Goal: Task Accomplishment & Management: Manage account settings

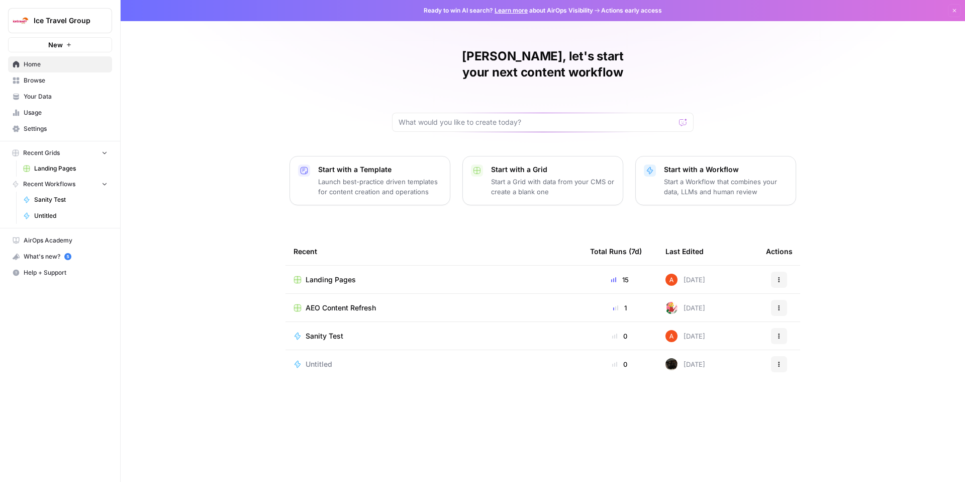
click at [59, 21] on span "Ice Travel Group" at bounding box center [64, 21] width 61 height 10
click at [267, 92] on div "[PERSON_NAME], let's start your next content workflow Start with a Template Lau…" at bounding box center [543, 241] width 845 height 482
click at [46, 125] on span "Settings" at bounding box center [66, 128] width 84 height 9
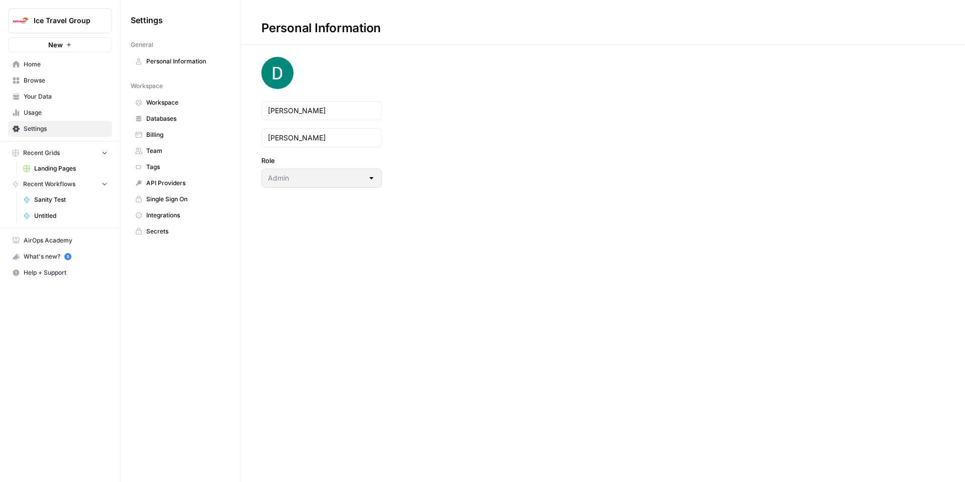
click at [150, 156] on link "Team" at bounding box center [181, 151] width 100 height 16
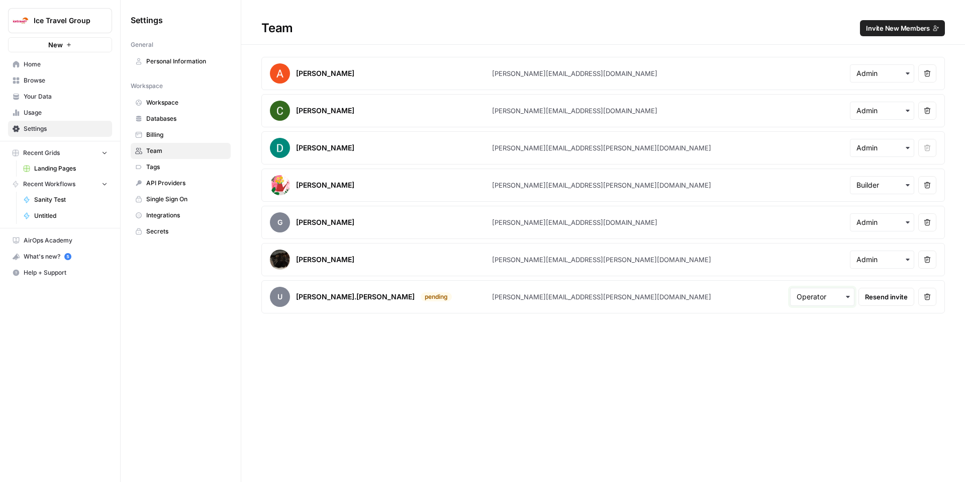
click at [823, 298] on input "text" at bounding box center [822, 297] width 51 height 10
click at [896, 339] on div "Team Invite New Members Abdullahi Elmi [EMAIL_ADDRESS][DOMAIN_NAME] Remove user…" at bounding box center [603, 241] width 724 height 482
click at [891, 299] on span "Resend invite" at bounding box center [886, 297] width 43 height 10
click at [819, 289] on div "button" at bounding box center [822, 297] width 64 height 18
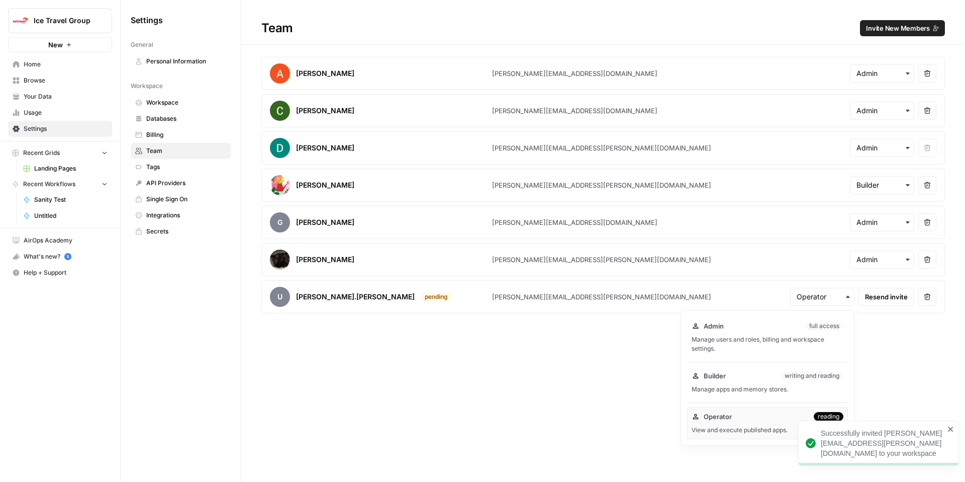
click at [754, 335] on div "Manage users and roles, billing and workspace settings." at bounding box center [768, 344] width 152 height 18
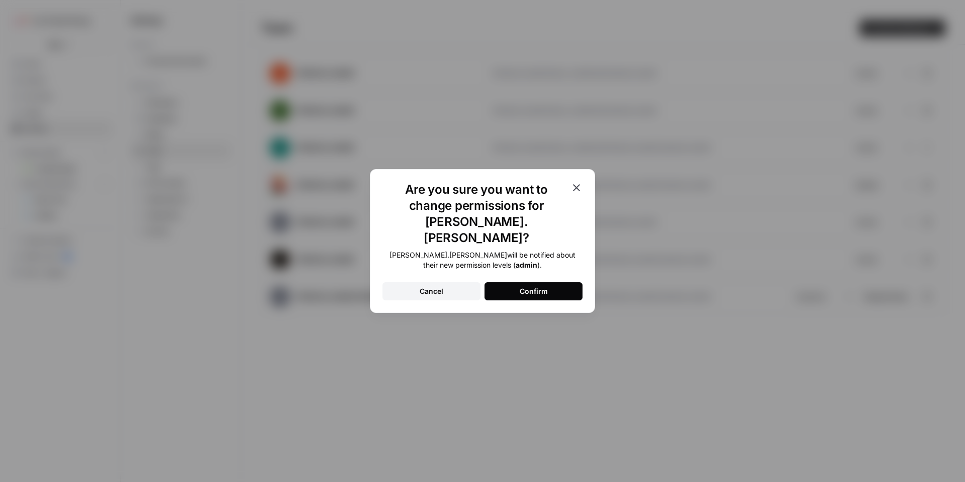
click at [548, 282] on button "Confirm" at bounding box center [534, 291] width 98 height 18
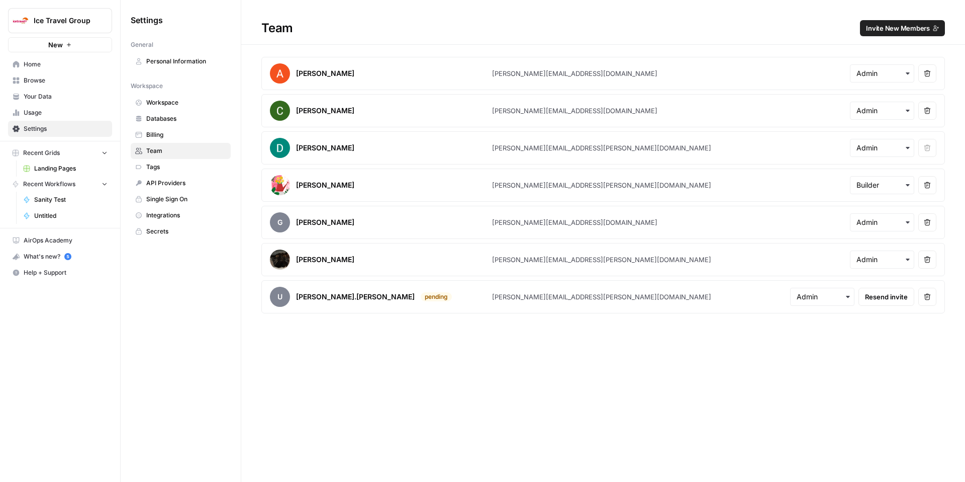
click at [523, 298] on div "[PERSON_NAME][EMAIL_ADDRESS][PERSON_NAME][DOMAIN_NAME]" at bounding box center [601, 297] width 219 height 10
copy div "[PERSON_NAME][EMAIL_ADDRESS][PERSON_NAME][DOMAIN_NAME]"
click at [928, 297] on icon "button" at bounding box center [927, 296] width 7 height 7
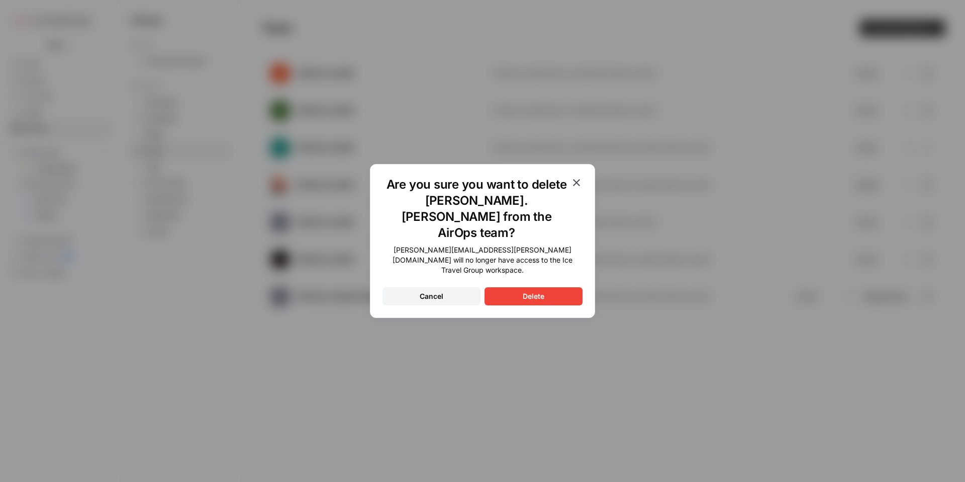
click at [523, 288] on button "Delete" at bounding box center [534, 296] width 98 height 18
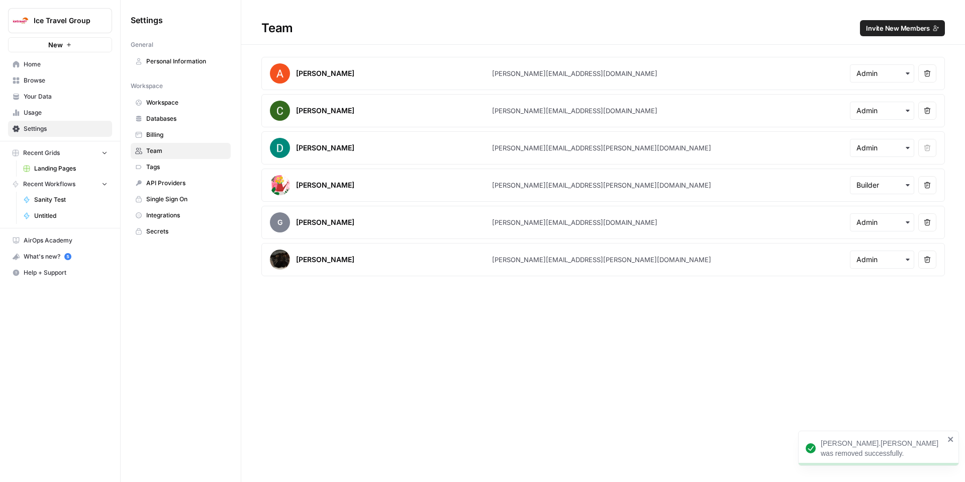
click at [899, 23] on span "Invite New Members" at bounding box center [898, 28] width 64 height 10
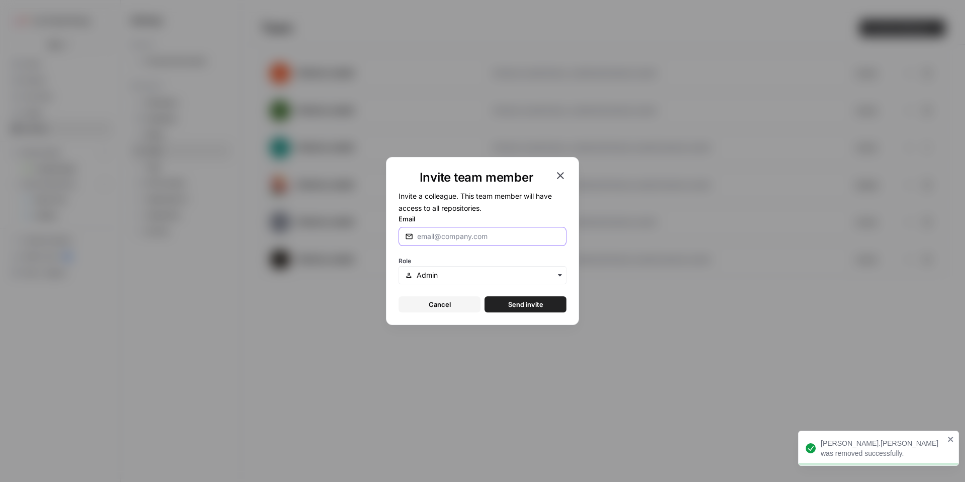
click at [434, 231] on input "Email" at bounding box center [488, 236] width 143 height 10
paste input "[PERSON_NAME][EMAIL_ADDRESS][PERSON_NAME][DOMAIN_NAME]"
click at [494, 239] on input "[PERSON_NAME][EMAIL_ADDRESS][PERSON_NAME][DOMAIN_NAME]" at bounding box center [488, 236] width 143 height 10
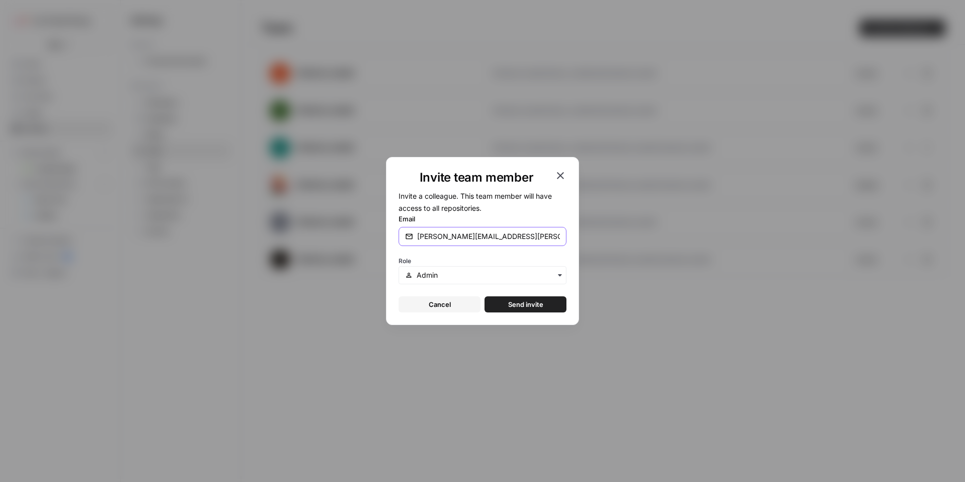
type input "[PERSON_NAME][EMAIL_ADDRESS][PERSON_NAME][DOMAIN_NAME]"
click at [527, 305] on span "Send invite" at bounding box center [525, 304] width 35 height 10
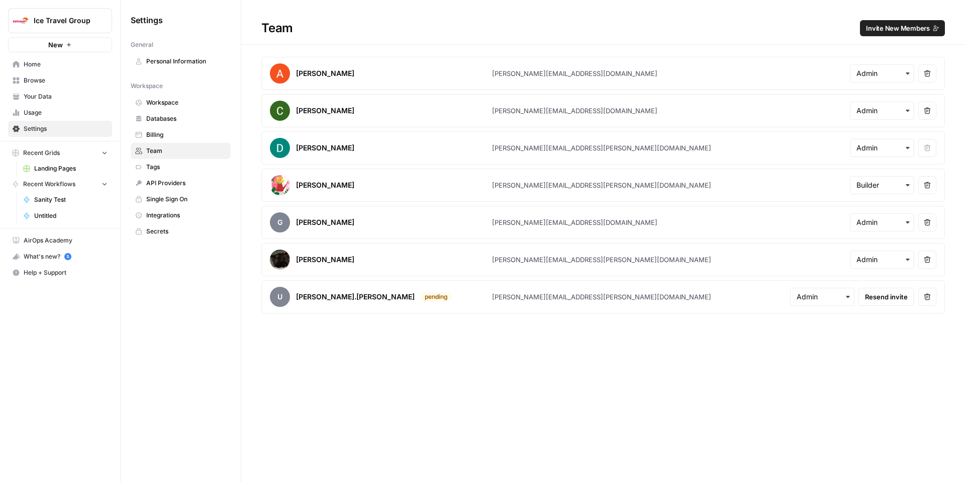
click at [176, 200] on span "Single Sign On" at bounding box center [186, 199] width 80 height 9
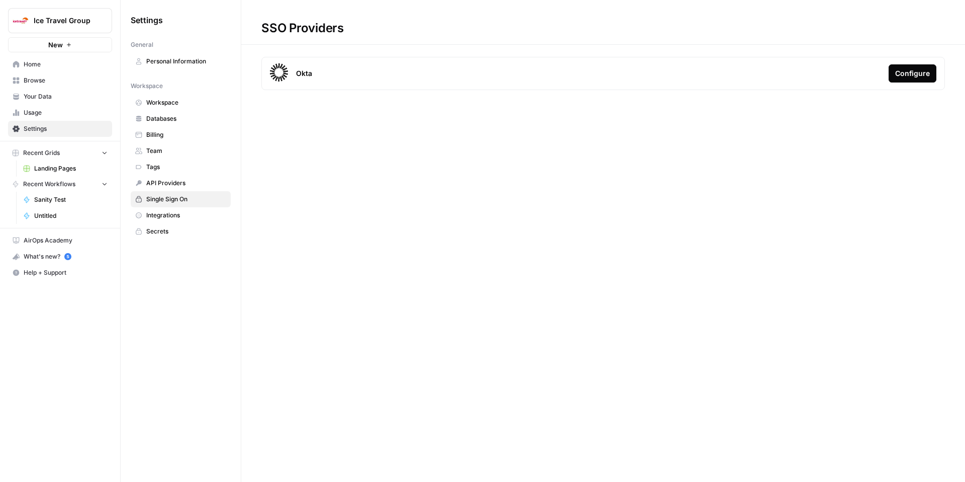
click at [909, 72] on div "Configure" at bounding box center [912, 73] width 35 height 10
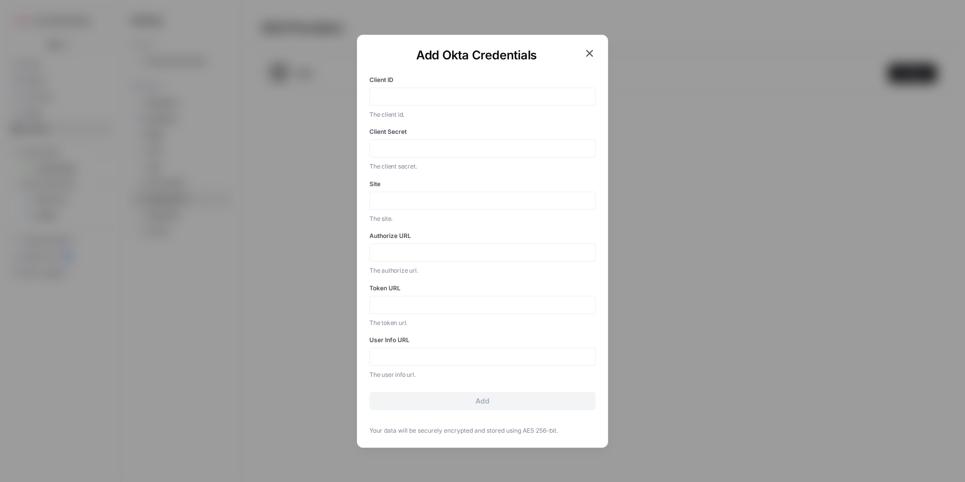
click at [590, 52] on icon "button" at bounding box center [589, 53] width 7 height 7
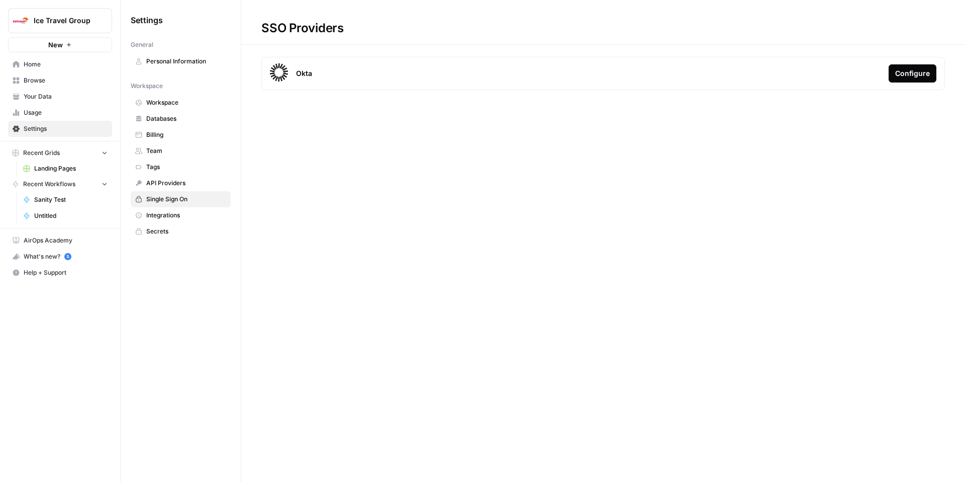
click at [170, 149] on span "Team" at bounding box center [186, 150] width 80 height 9
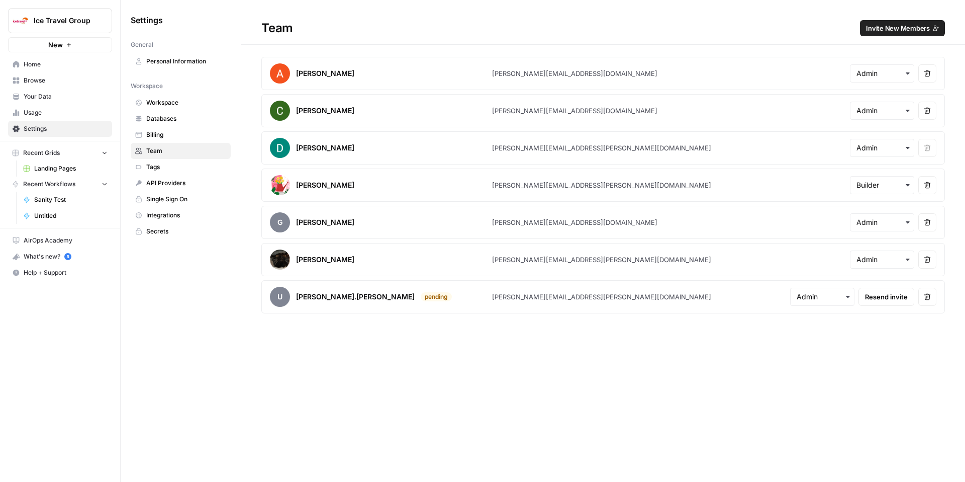
click at [878, 301] on span "Resend invite" at bounding box center [886, 297] width 43 height 10
click at [75, 168] on span "Landing Pages" at bounding box center [70, 168] width 73 height 9
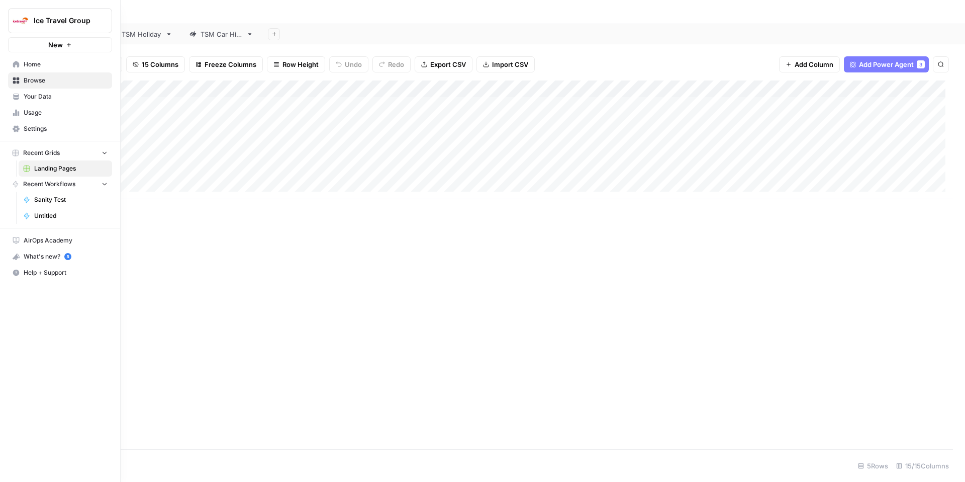
click at [42, 81] on span "Browse" at bounding box center [66, 80] width 84 height 9
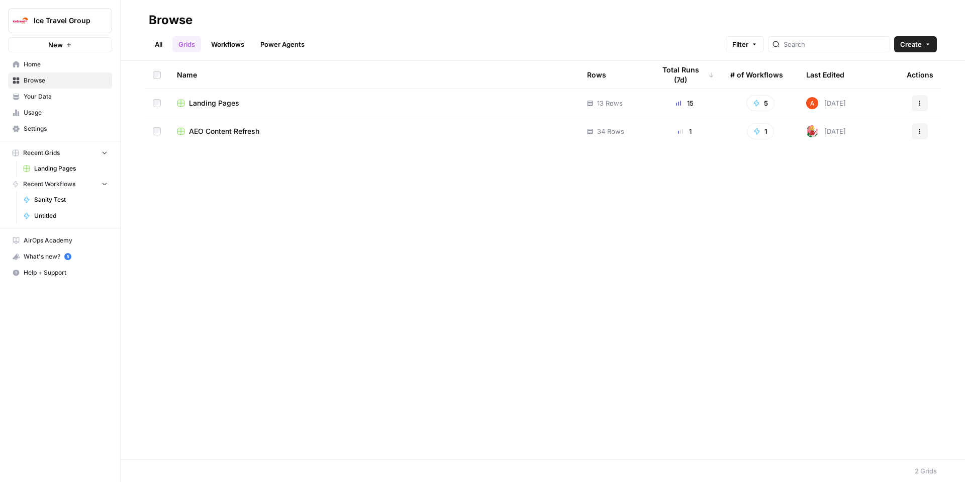
click at [280, 40] on link "Power Agents" at bounding box center [282, 44] width 56 height 16
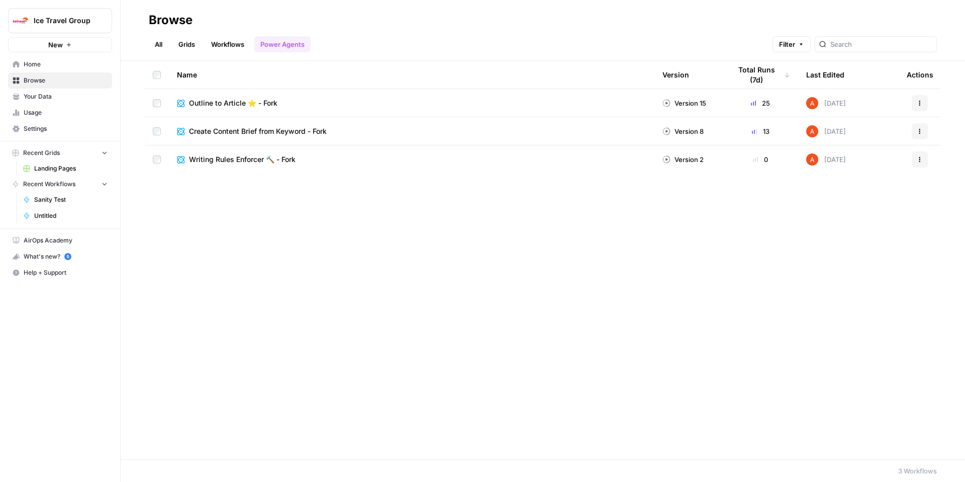
click at [233, 47] on link "Workflows" at bounding box center [227, 44] width 45 height 16
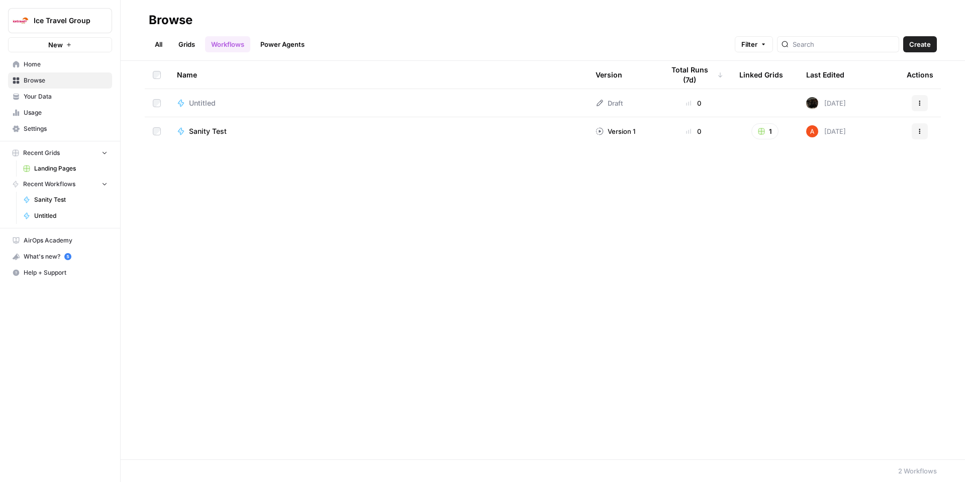
click at [191, 50] on link "Grids" at bounding box center [186, 44] width 29 height 16
click at [219, 102] on span "Landing Pages" at bounding box center [214, 103] width 50 height 10
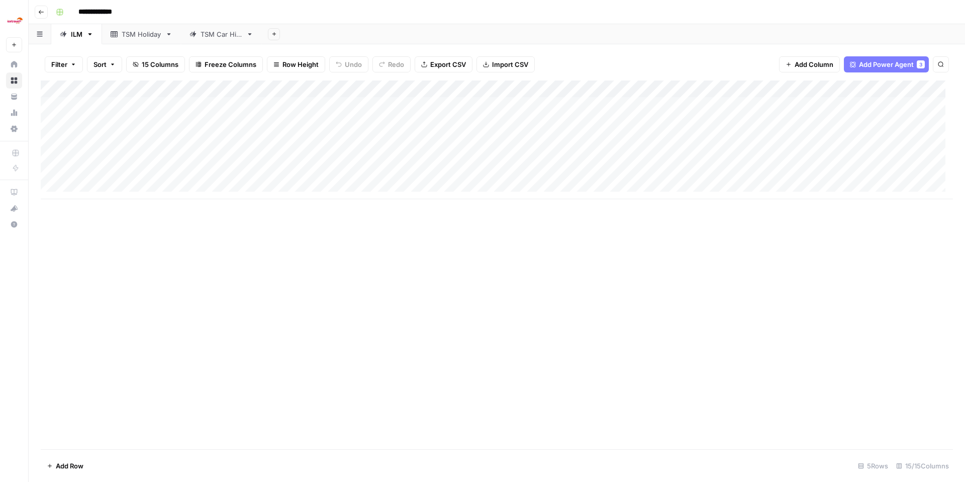
click at [450, 67] on span "Export CSV" at bounding box center [448, 64] width 36 height 10
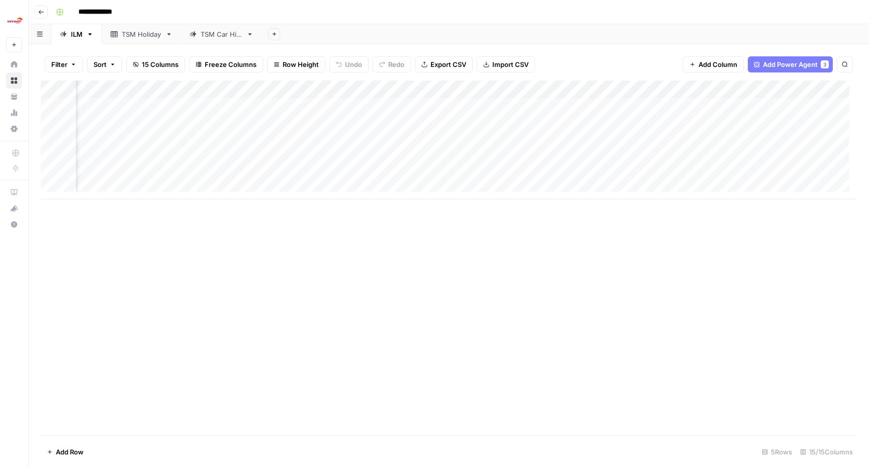
scroll to position [8, 0]
click at [144, 30] on div "TSM Holiday" at bounding box center [142, 34] width 40 height 10
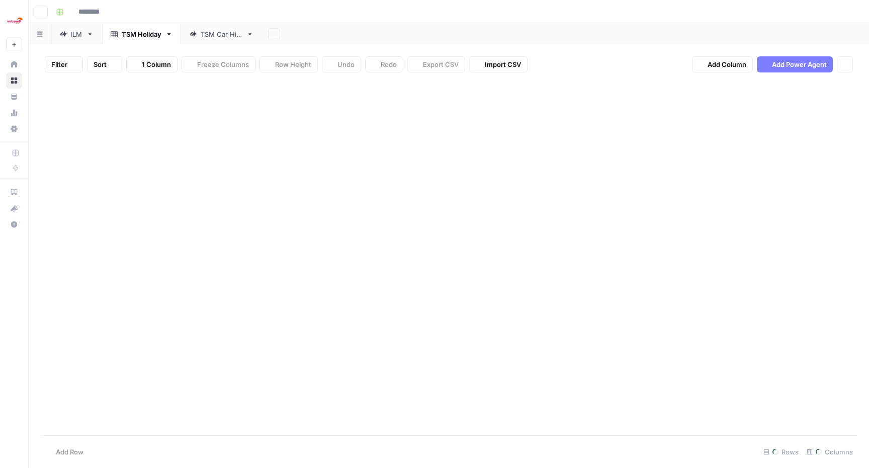
type input "**********"
click at [214, 36] on div "TSM Car Hire" at bounding box center [222, 34] width 42 height 10
click at [137, 37] on div "TSM Holiday" at bounding box center [142, 34] width 40 height 10
click at [69, 38] on div "ILM" at bounding box center [71, 34] width 23 height 10
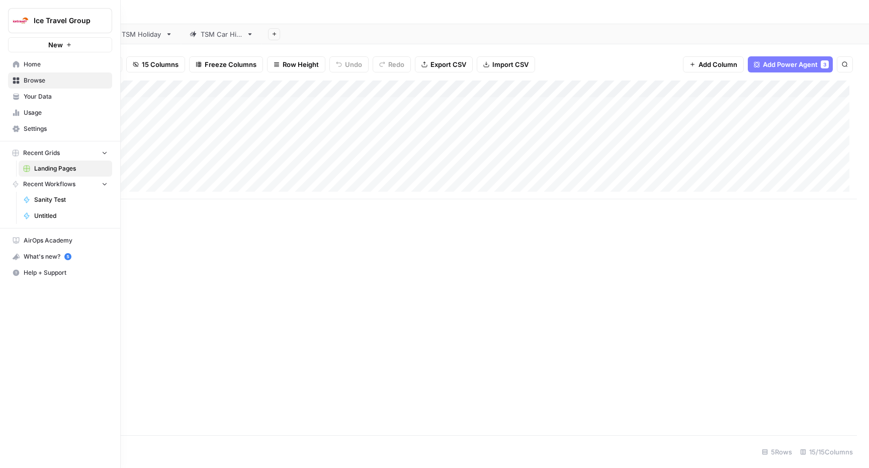
click at [53, 130] on span "Settings" at bounding box center [66, 128] width 84 height 9
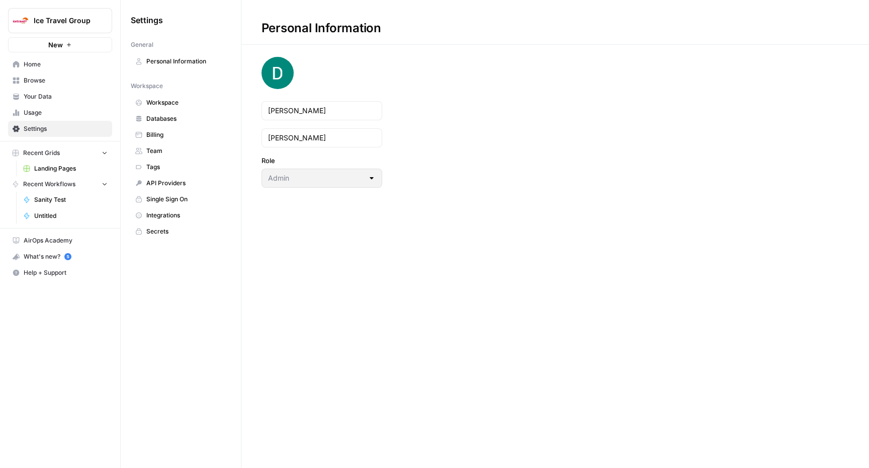
click at [186, 102] on span "Workspace" at bounding box center [186, 102] width 80 height 9
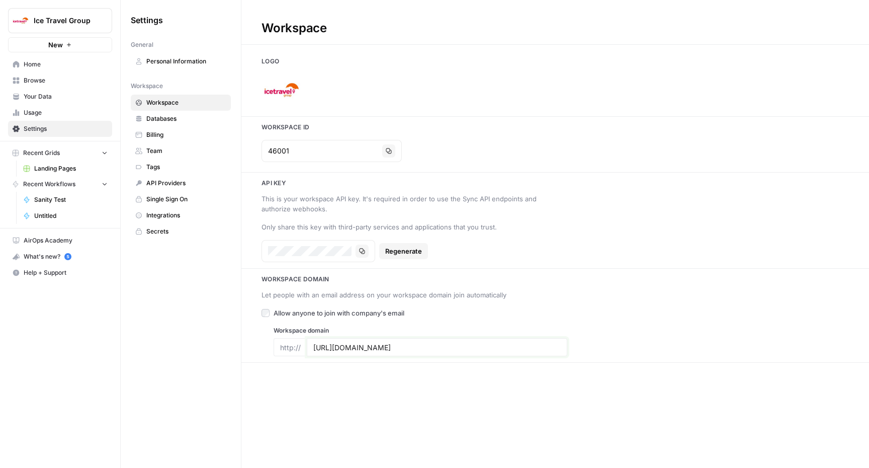
click at [359, 350] on input "[URL][DOMAIN_NAME]" at bounding box center [436, 346] width 247 height 9
type input "[URL][DOMAIN_NAME]"
click at [286, 350] on div "http://" at bounding box center [289, 347] width 33 height 18
click at [288, 312] on span "Allow anyone to join with company's email" at bounding box center [338, 313] width 131 height 10
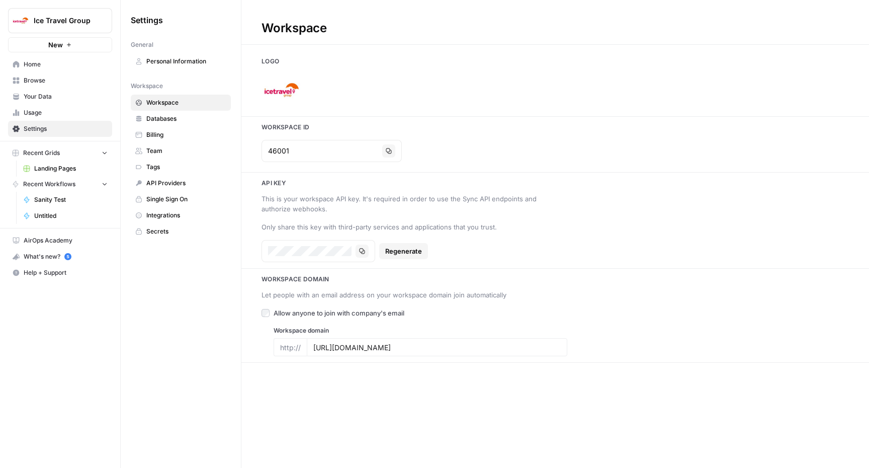
click at [314, 311] on span "Allow anyone to join with company's email" at bounding box center [338, 313] width 131 height 10
click at [189, 119] on span "Databases" at bounding box center [186, 118] width 80 height 9
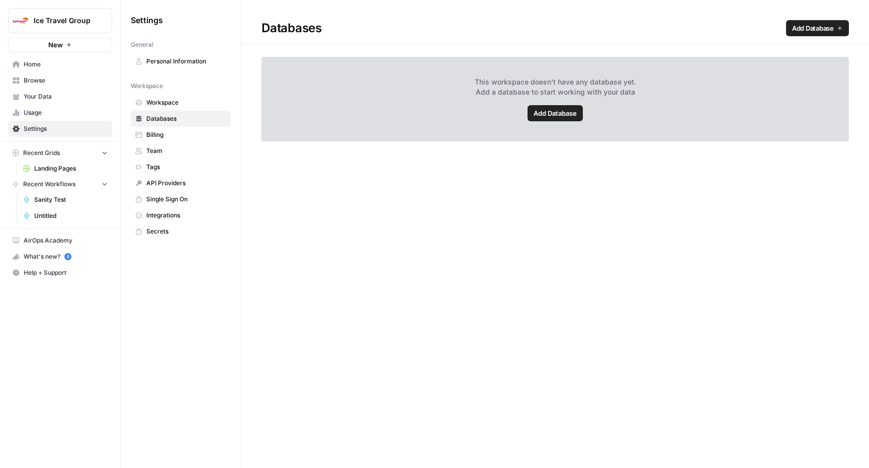
click at [556, 115] on span "Add Database" at bounding box center [554, 113] width 43 height 10
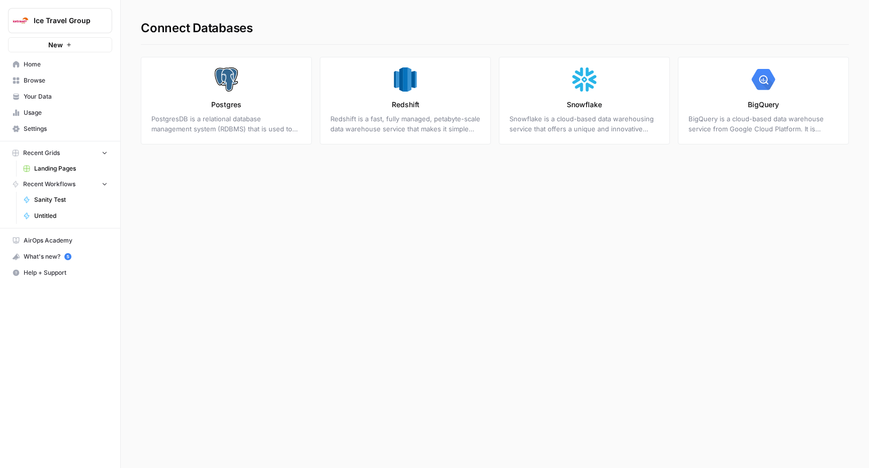
click at [773, 106] on p "BigQuery" at bounding box center [763, 105] width 31 height 10
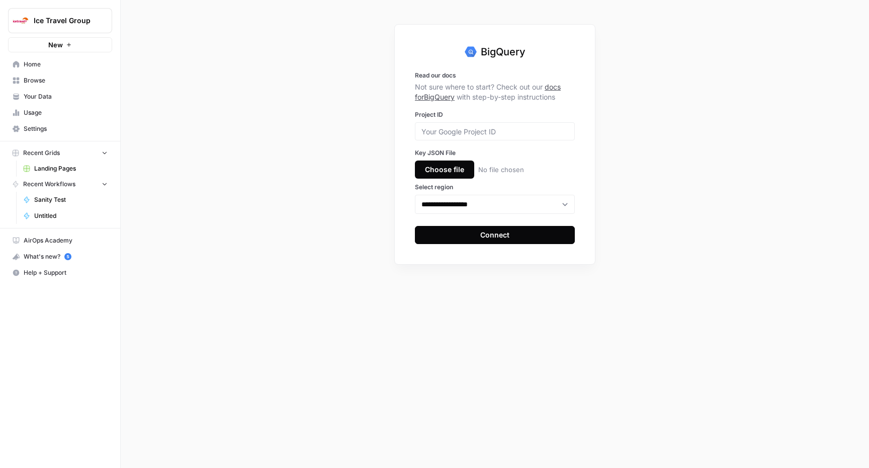
click at [560, 86] on link "docs for BigQuery" at bounding box center [488, 91] width 146 height 19
click at [308, 191] on div "**********" at bounding box center [495, 234] width 748 height 468
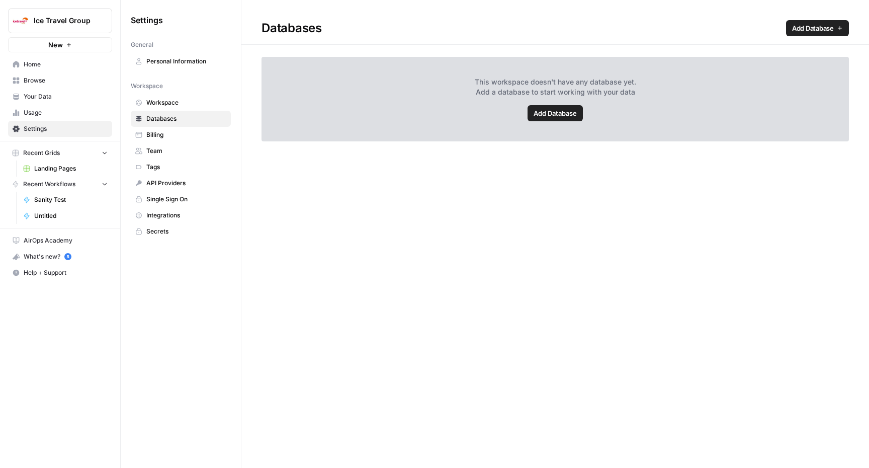
click at [152, 137] on span "Billing" at bounding box center [186, 134] width 80 height 9
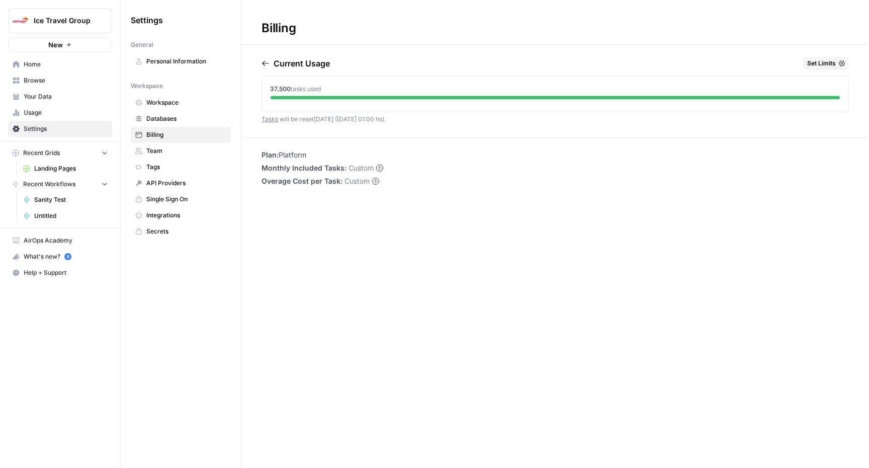
click at [158, 152] on span "Team" at bounding box center [186, 150] width 80 height 9
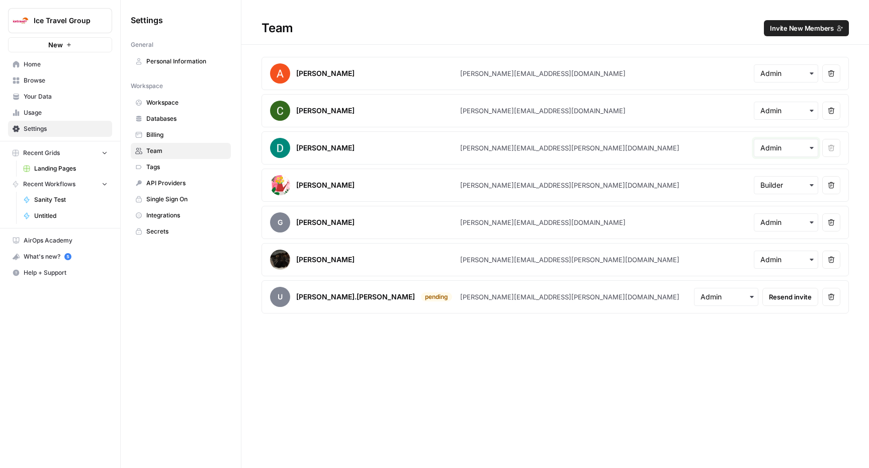
click at [779, 150] on input "text" at bounding box center [785, 148] width 51 height 10
drag, startPoint x: 467, startPoint y: 414, endPoint x: 463, endPoint y: 407, distance: 7.9
click at [467, 413] on div "Team Invite New Members Abdullahi Elmi [EMAIL_ADDRESS][DOMAIN_NAME] Remove user…" at bounding box center [554, 234] width 627 height 468
click at [179, 167] on span "Tags" at bounding box center [186, 166] width 80 height 9
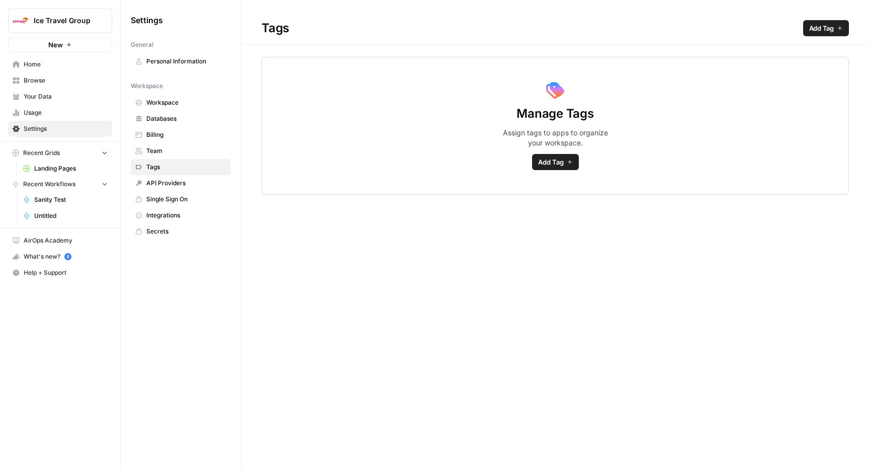
click at [544, 159] on span "Add Tag" at bounding box center [551, 162] width 26 height 10
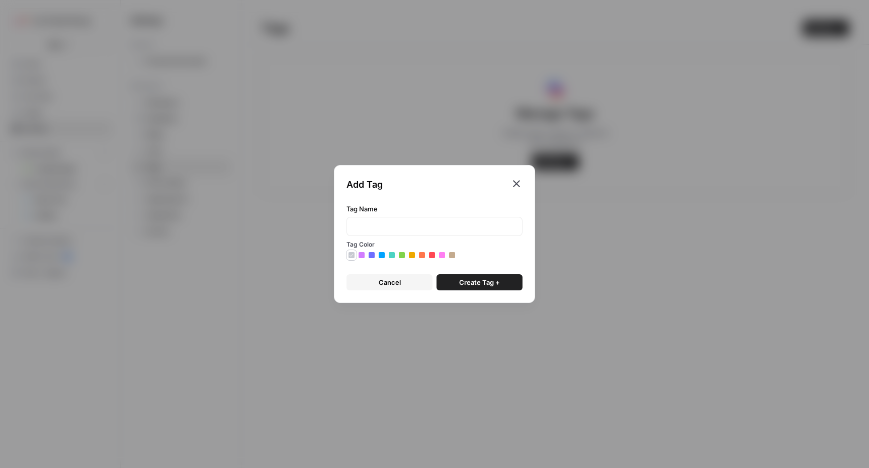
click at [517, 179] on icon "button" at bounding box center [516, 183] width 12 height 12
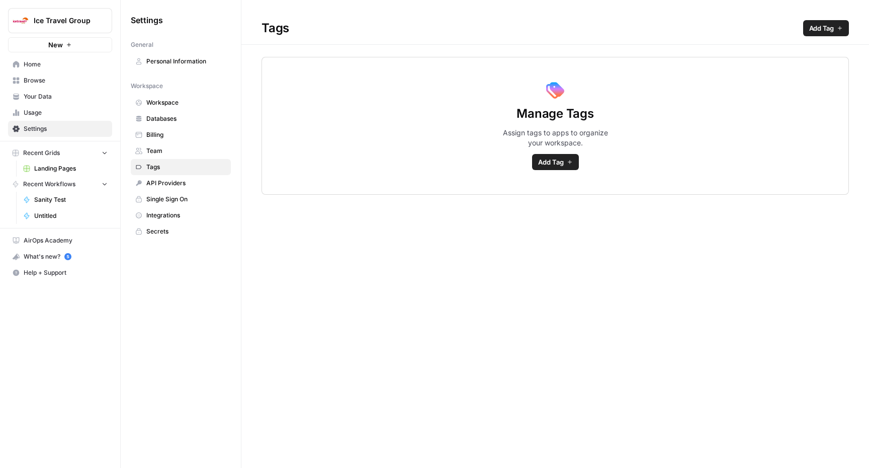
click at [567, 164] on icon "button" at bounding box center [570, 162] width 6 height 6
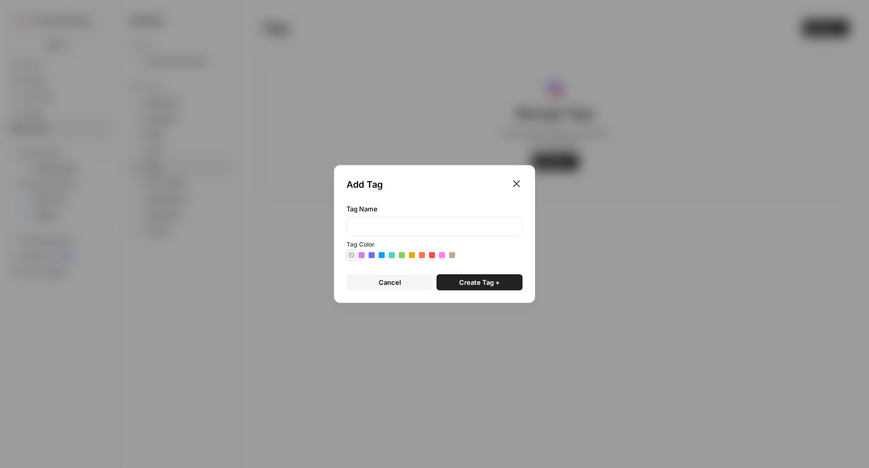
click at [424, 257] on icon at bounding box center [421, 254] width 5 height 5
click at [394, 228] on input "Tag Name" at bounding box center [434, 226] width 163 height 10
type input "TSM"
click at [490, 283] on span "Create Tag +" at bounding box center [479, 282] width 41 height 10
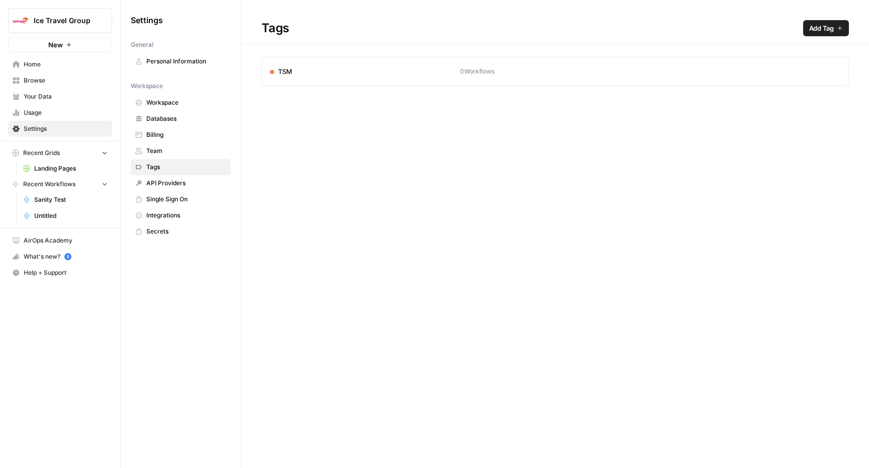
click at [167, 184] on span "API Providers" at bounding box center [186, 182] width 80 height 9
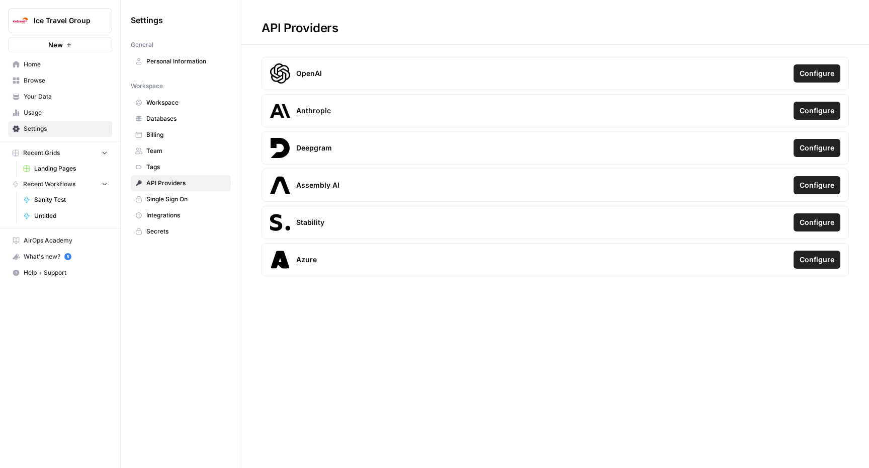
click at [156, 202] on span "Single Sign On" at bounding box center [186, 199] width 80 height 9
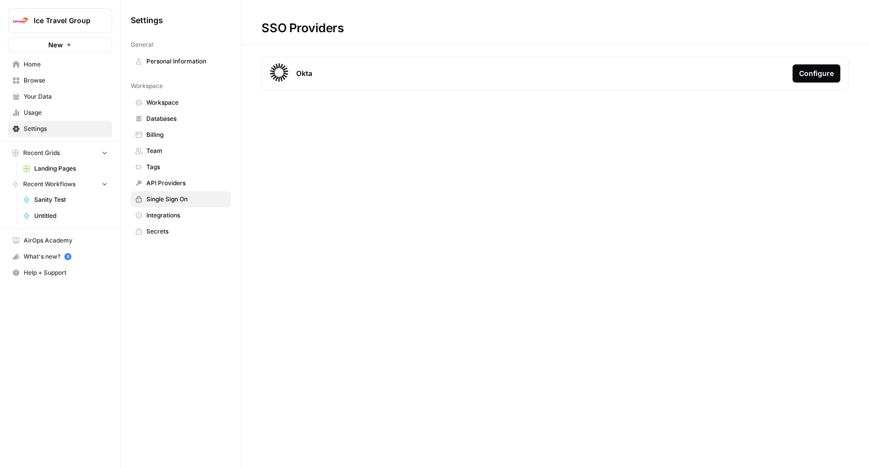
click at [160, 218] on span "Integrations" at bounding box center [186, 215] width 80 height 9
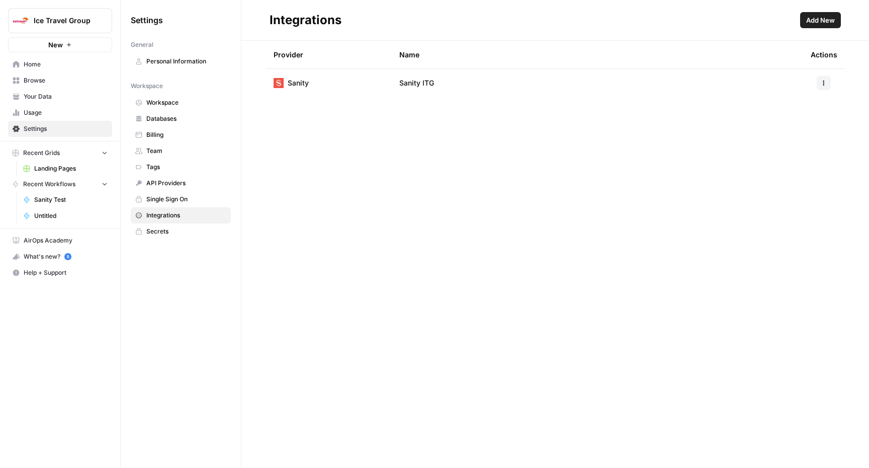
click at [831, 21] on span "Add New" at bounding box center [820, 20] width 29 height 10
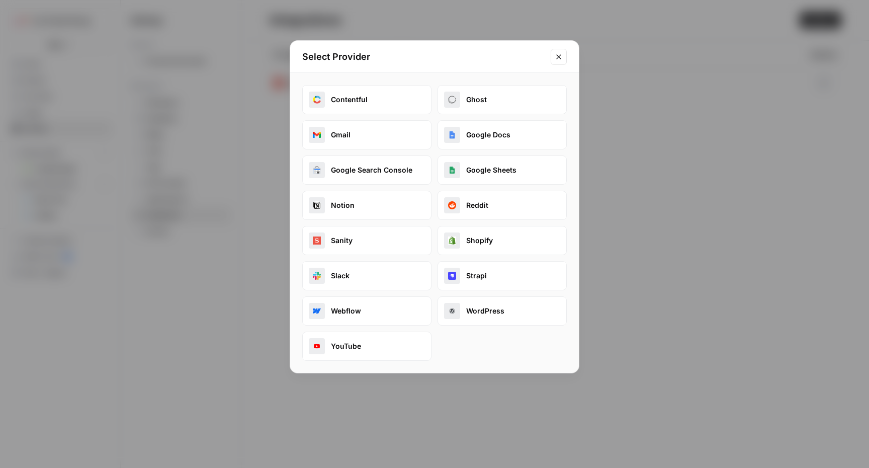
click at [658, 303] on div "Select Provider Contentful Ghost Gmail Google Docs Google Search Console Google…" at bounding box center [434, 234] width 869 height 468
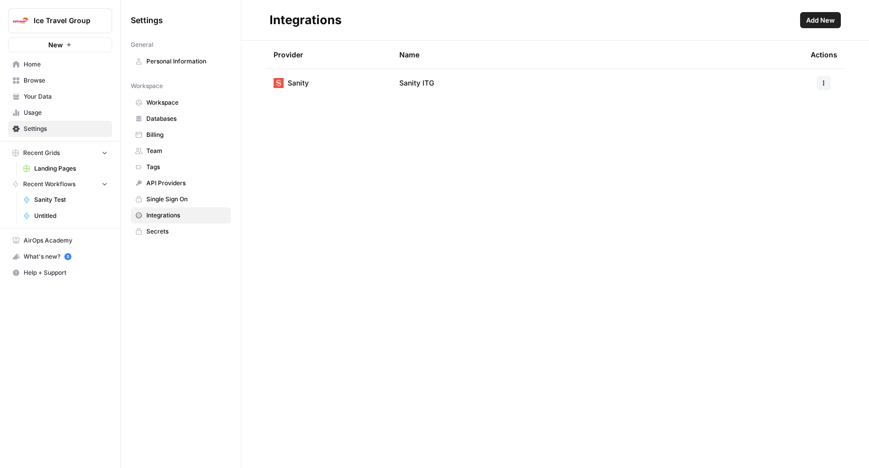
click at [181, 233] on span "Secrets" at bounding box center [186, 231] width 80 height 9
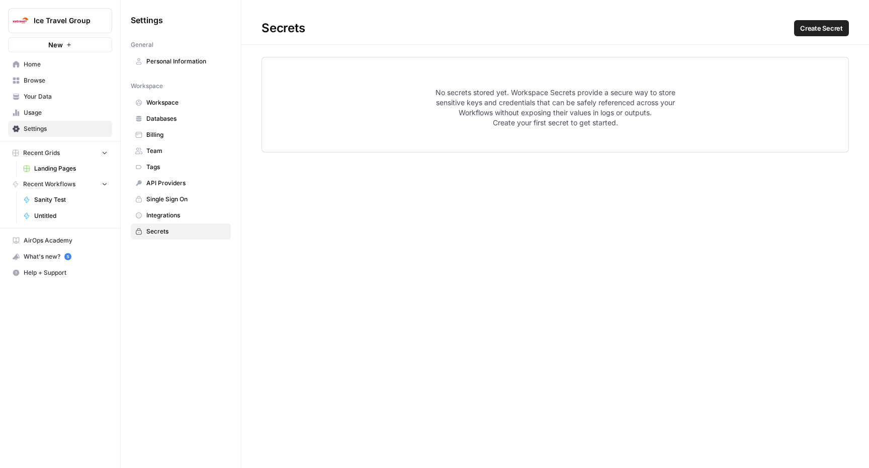
click at [48, 93] on span "Your Data" at bounding box center [66, 96] width 84 height 9
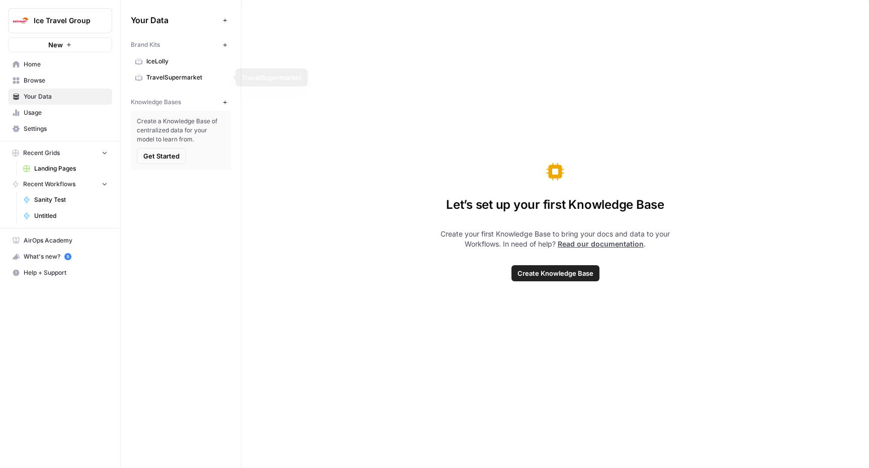
click at [162, 65] on span "IceLolly" at bounding box center [186, 61] width 80 height 9
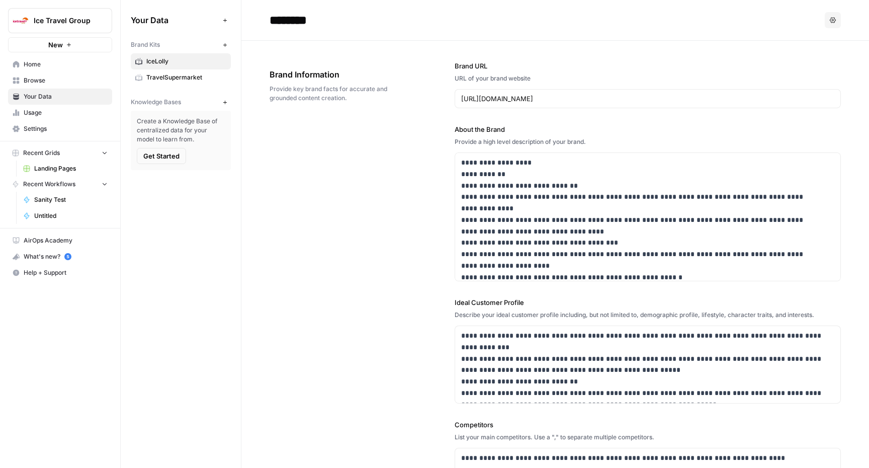
click at [223, 100] on icon "button" at bounding box center [225, 103] width 6 height 6
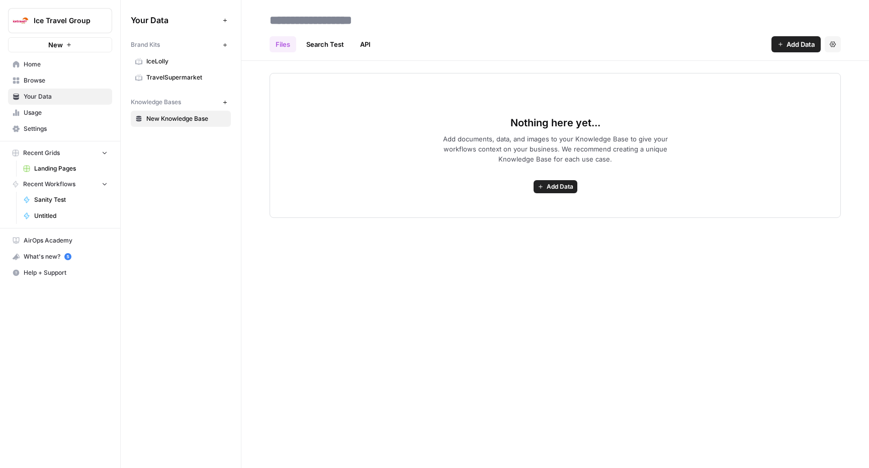
click at [383, 43] on div "Files Search Test API Add Data Settings" at bounding box center [554, 40] width 571 height 24
click at [370, 46] on link "API" at bounding box center [365, 44] width 23 height 16
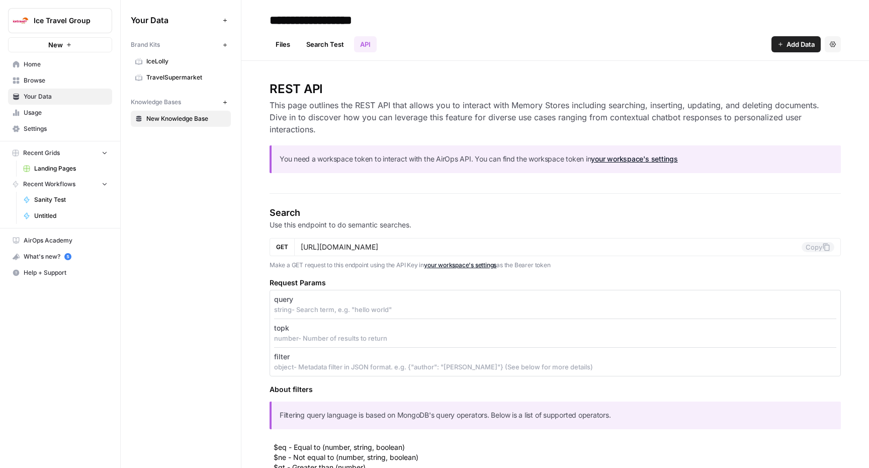
click at [281, 48] on link "Files" at bounding box center [282, 44] width 27 height 16
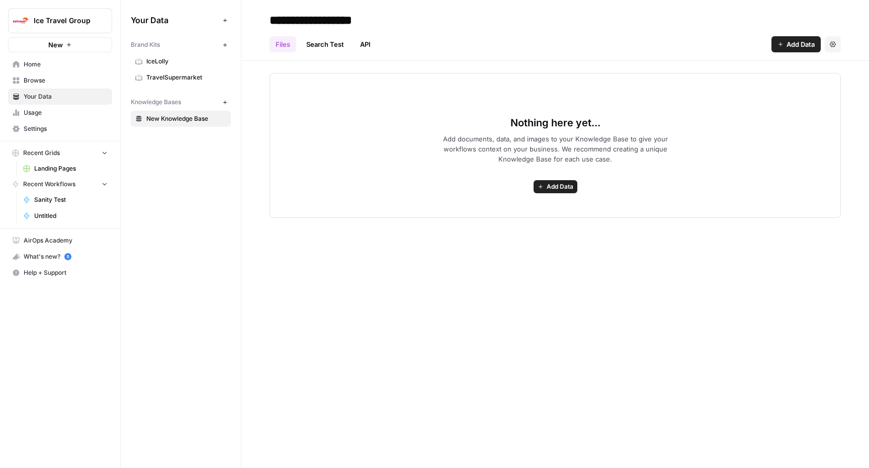
click at [562, 187] on span "Add Data" at bounding box center [559, 186] width 27 height 9
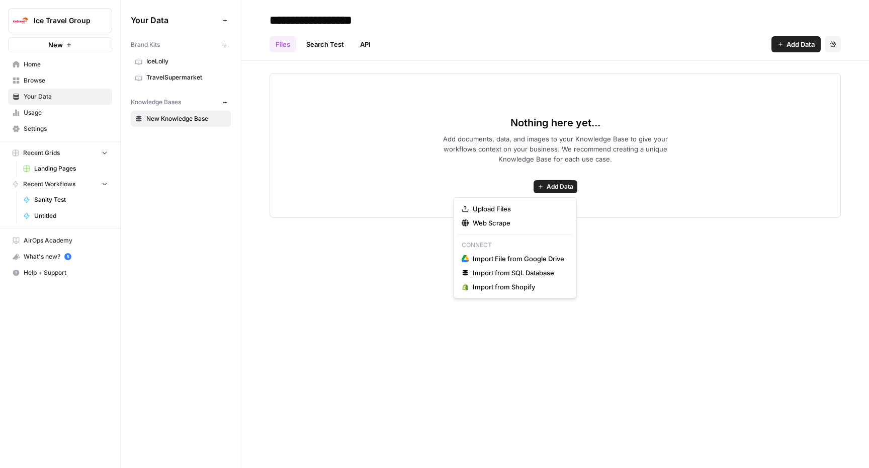
click at [329, 39] on link "Search Test" at bounding box center [325, 44] width 50 height 16
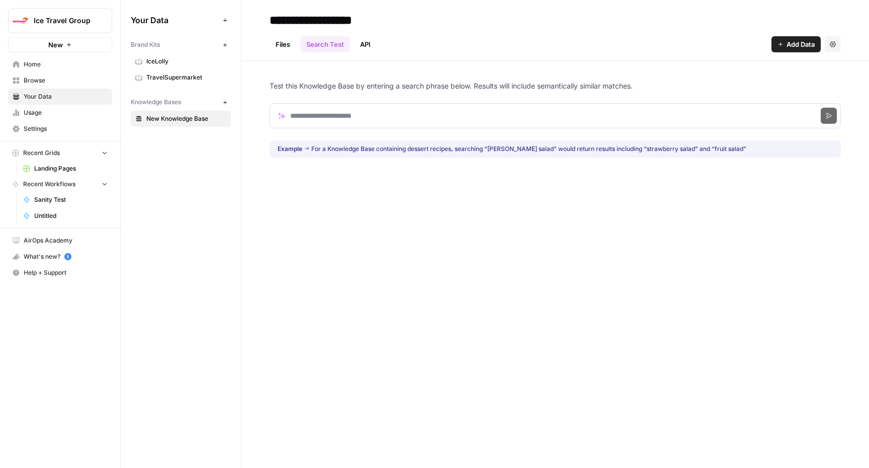
click at [377, 45] on div "Files Search Test API Add Data Settings" at bounding box center [554, 40] width 571 height 24
click at [365, 42] on link "API" at bounding box center [365, 44] width 23 height 16
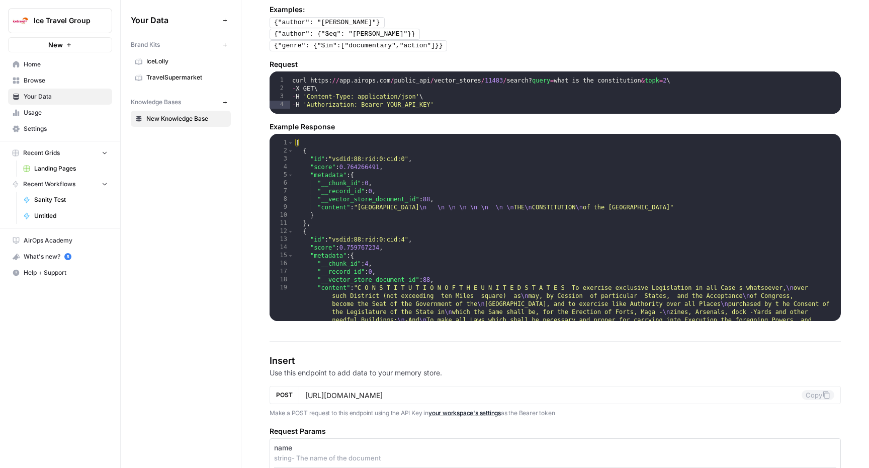
scroll to position [513, 0]
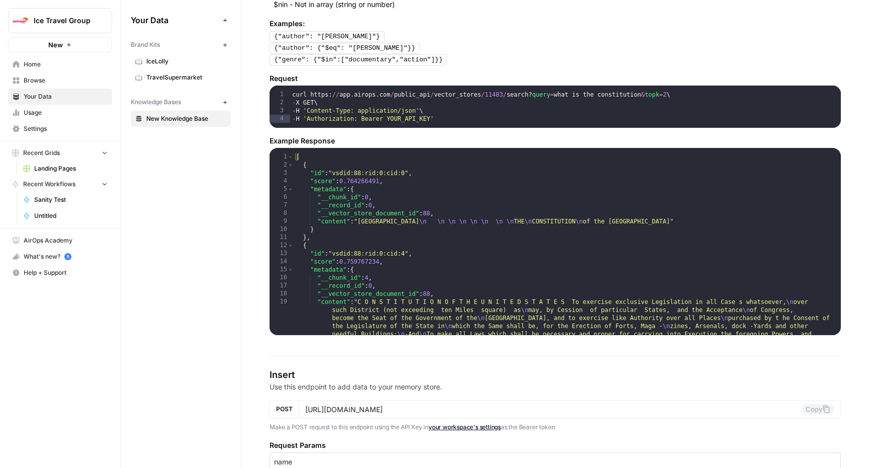
click at [283, 139] on h5 "Example Response" at bounding box center [554, 141] width 571 height 10
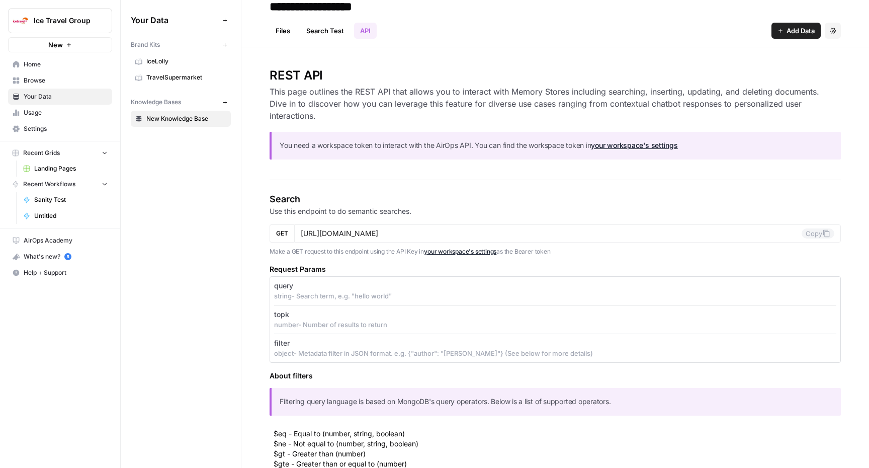
scroll to position [0, 0]
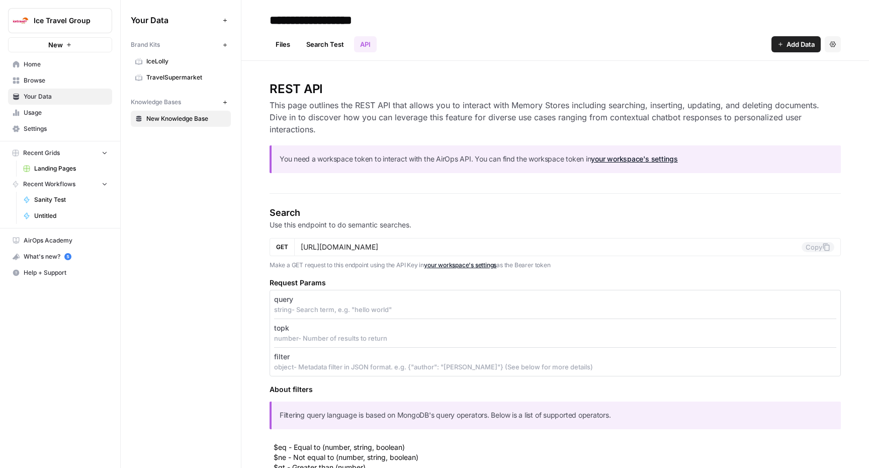
click at [786, 42] on span "Add Data" at bounding box center [800, 44] width 28 height 10
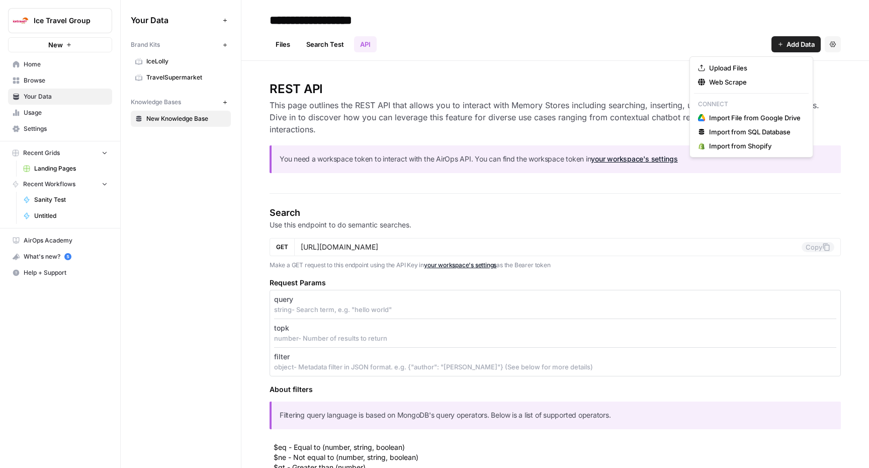
click at [762, 179] on div "REST API This page outlines the REST API that allows you to interact with Memor…" at bounding box center [554, 131] width 571 height 100
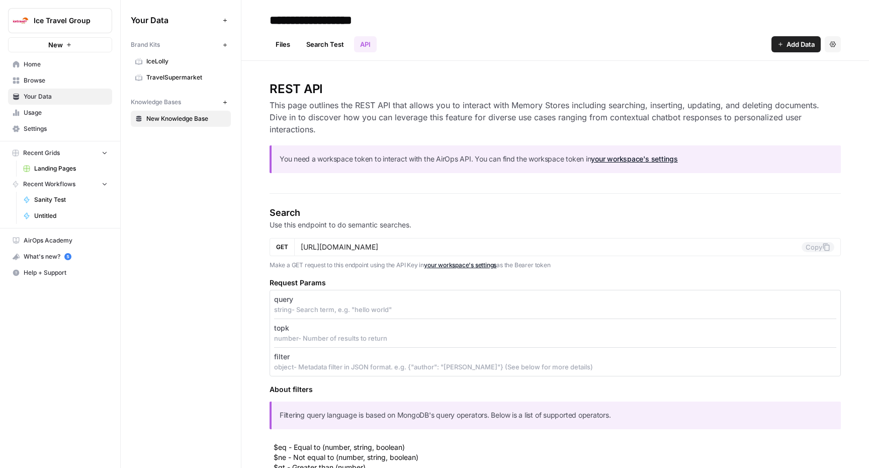
click at [825, 43] on button "Settings" at bounding box center [833, 44] width 16 height 16
click at [773, 172] on div "You need a workspace token to interact with the AirOps API. You can find the wo…" at bounding box center [554, 159] width 571 height 28
click at [44, 109] on span "Usage" at bounding box center [66, 112] width 84 height 9
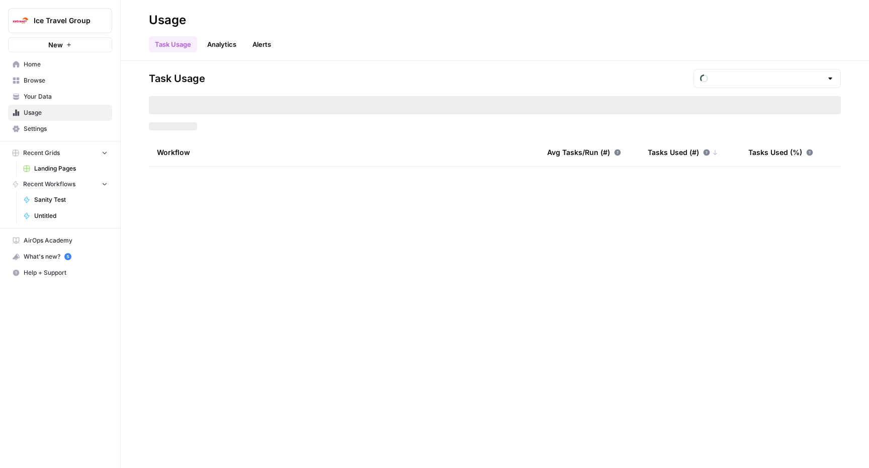
type input "August Tasks"
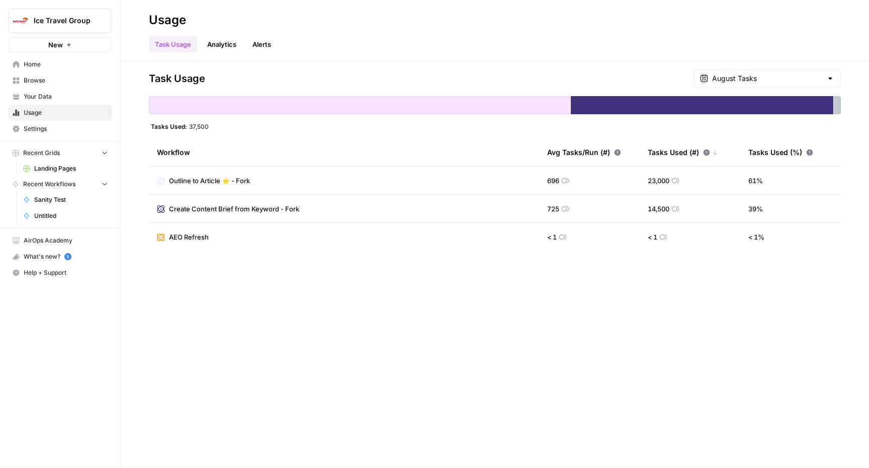
click at [50, 126] on span "Settings" at bounding box center [66, 128] width 84 height 9
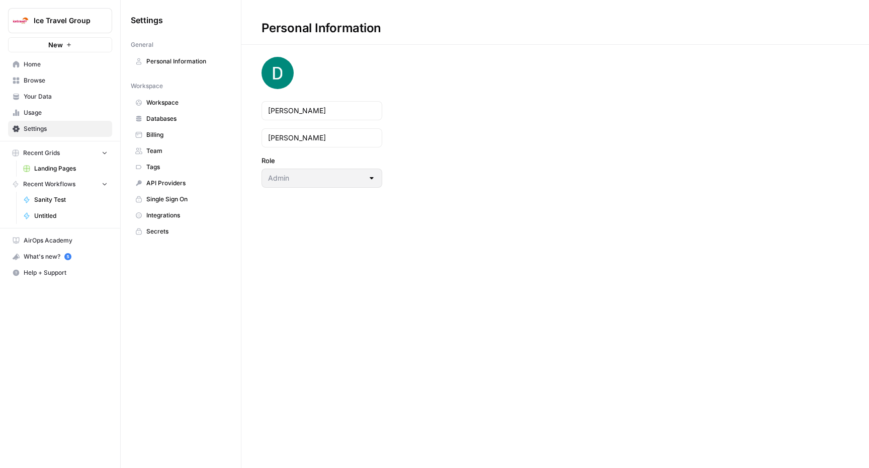
click at [181, 130] on span "Billing" at bounding box center [186, 134] width 80 height 9
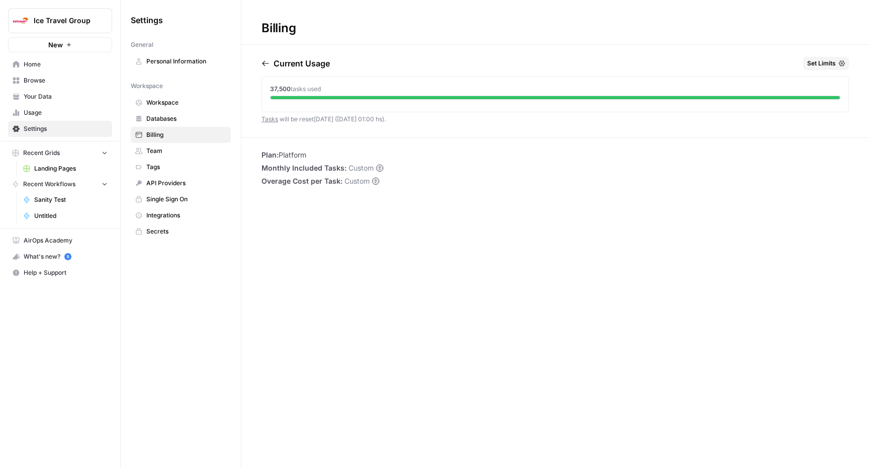
click at [825, 64] on span "Set Limits" at bounding box center [821, 63] width 29 height 9
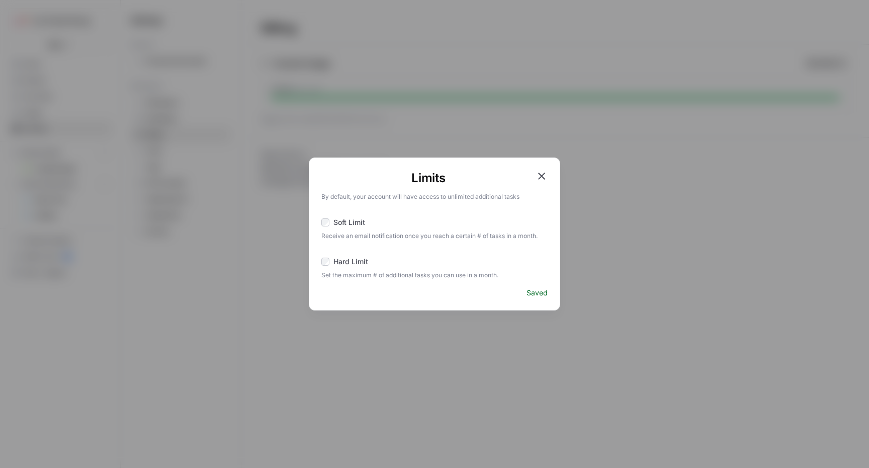
click at [348, 267] on label "Hard Limit" at bounding box center [434, 262] width 226 height 12
click at [540, 176] on icon "button" at bounding box center [541, 175] width 7 height 7
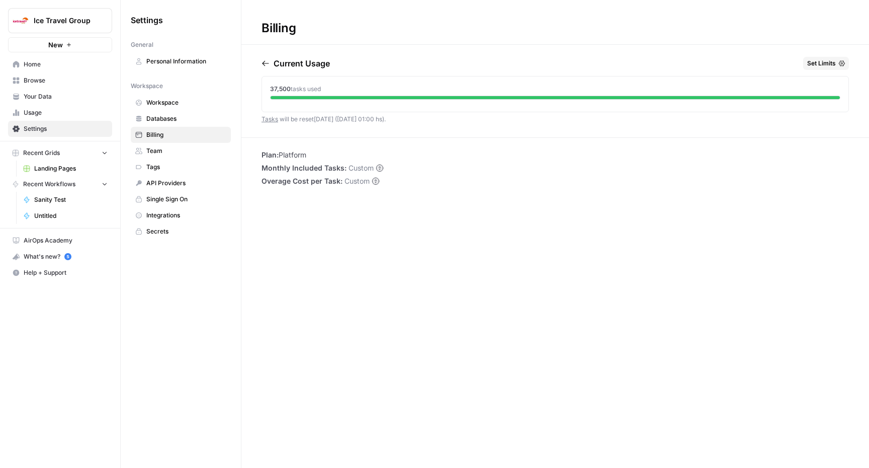
click at [49, 116] on span "Usage" at bounding box center [66, 112] width 84 height 9
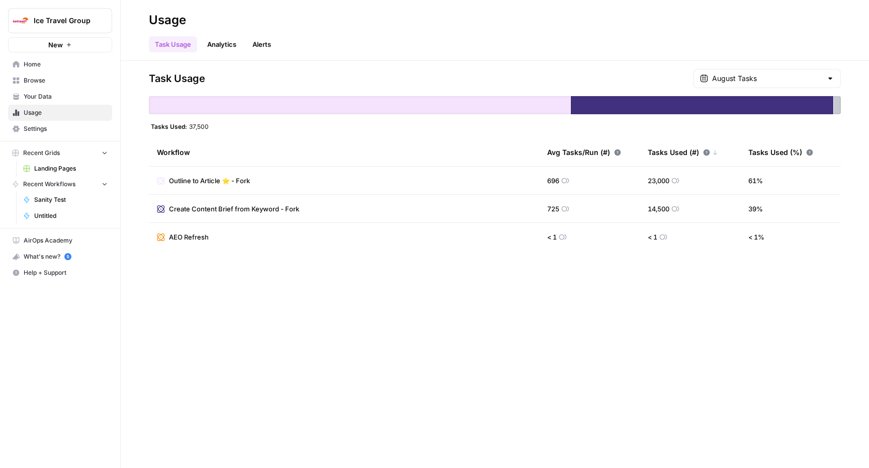
click at [219, 36] on link "Analytics" at bounding box center [221, 44] width 41 height 16
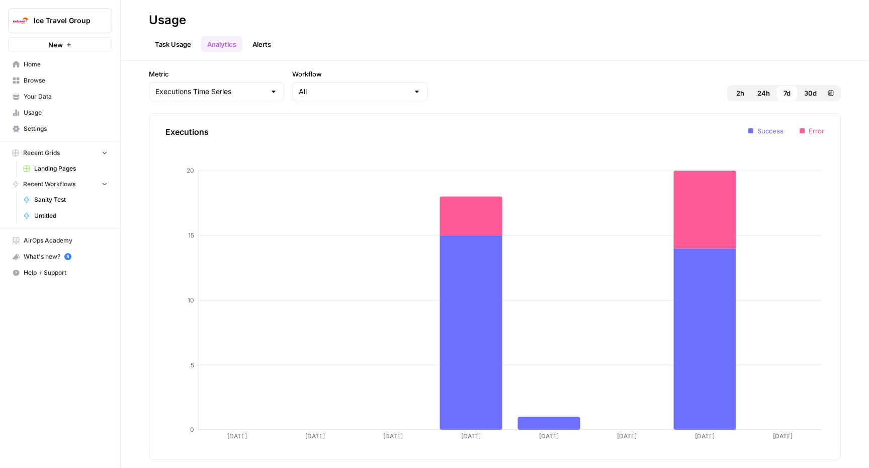
click at [267, 46] on link "Alerts" at bounding box center [261, 44] width 31 height 16
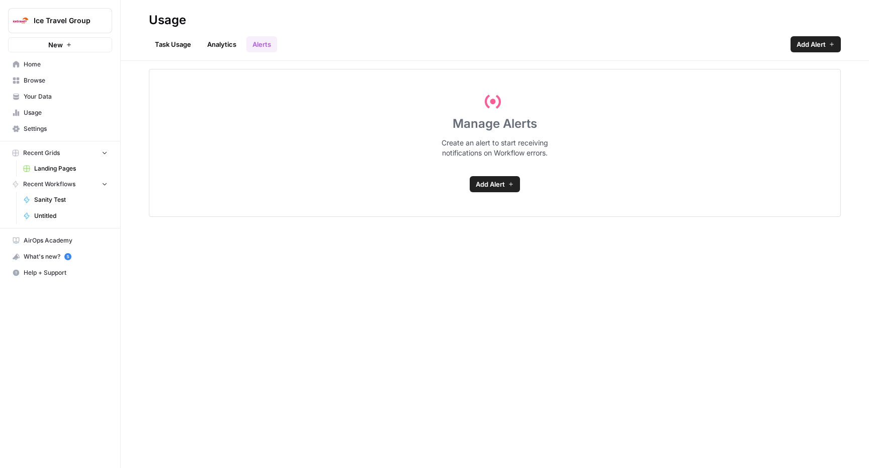
click at [214, 44] on link "Analytics" at bounding box center [221, 44] width 41 height 16
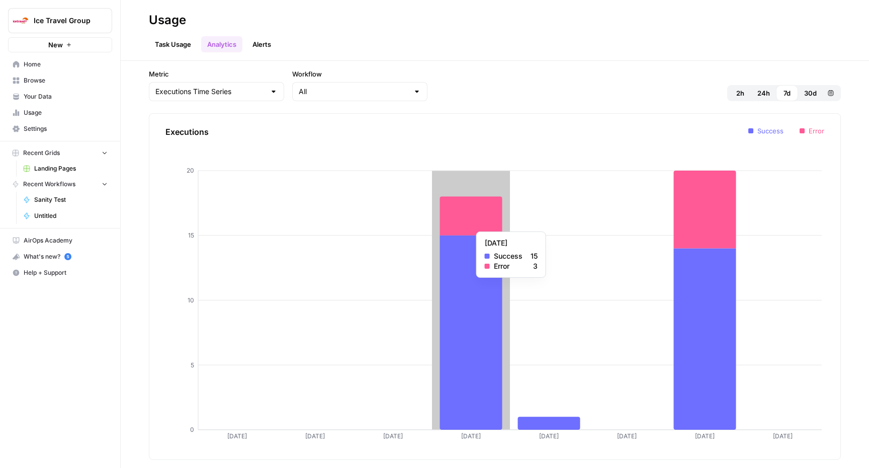
click at [469, 226] on icon at bounding box center [471, 216] width 62 height 39
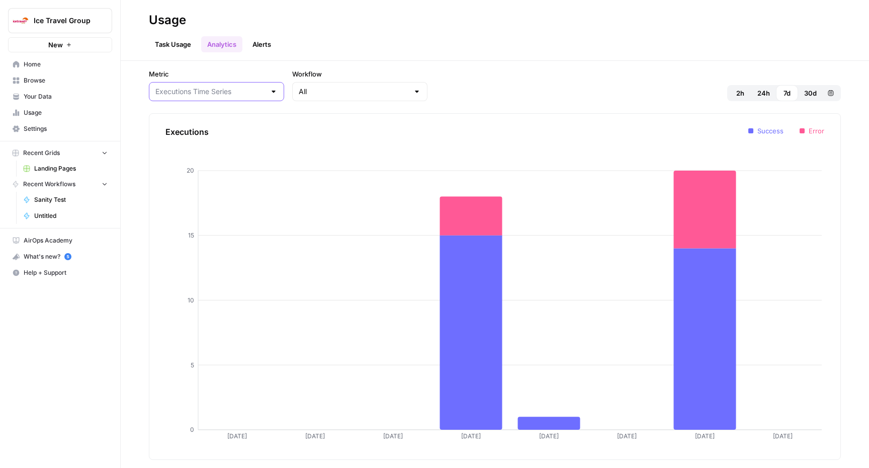
click at [227, 95] on input "Metric" at bounding box center [210, 91] width 110 height 10
type input "Executions Time Series"
drag, startPoint x: 432, startPoint y: 92, endPoint x: 329, endPoint y: 57, distance: 109.2
click at [431, 90] on div "Metric Executions Time Series Workflow All 2h 24h 7d 30d Custom range" at bounding box center [495, 85] width 692 height 32
click at [261, 51] on link "Alerts" at bounding box center [261, 44] width 31 height 16
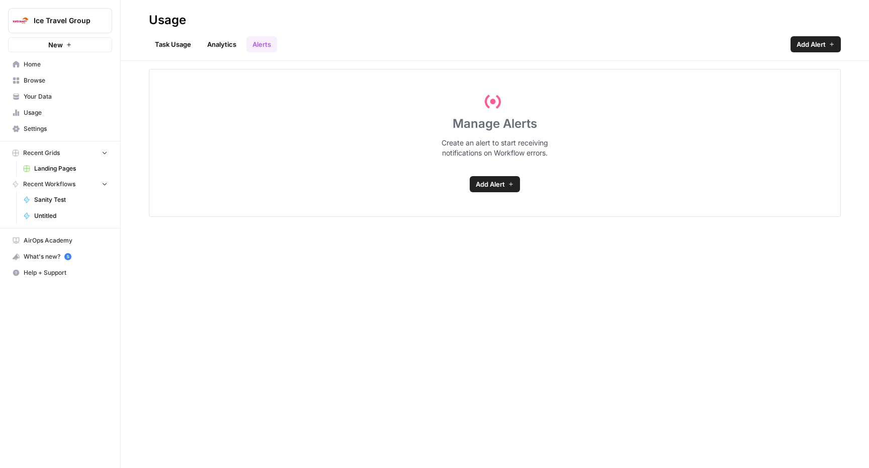
click at [484, 184] on span "Add Alert" at bounding box center [490, 184] width 29 height 10
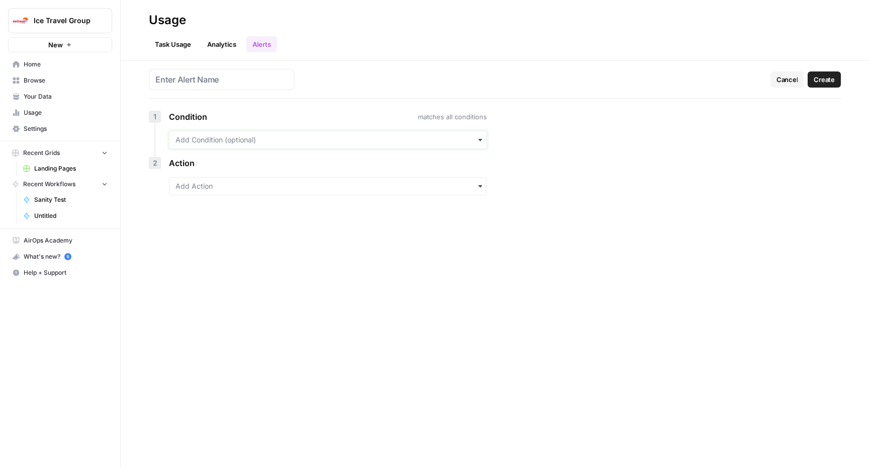
click at [296, 135] on input "text" at bounding box center [327, 140] width 305 height 10
click at [258, 187] on div "Workflow is" at bounding box center [327, 185] width 317 height 19
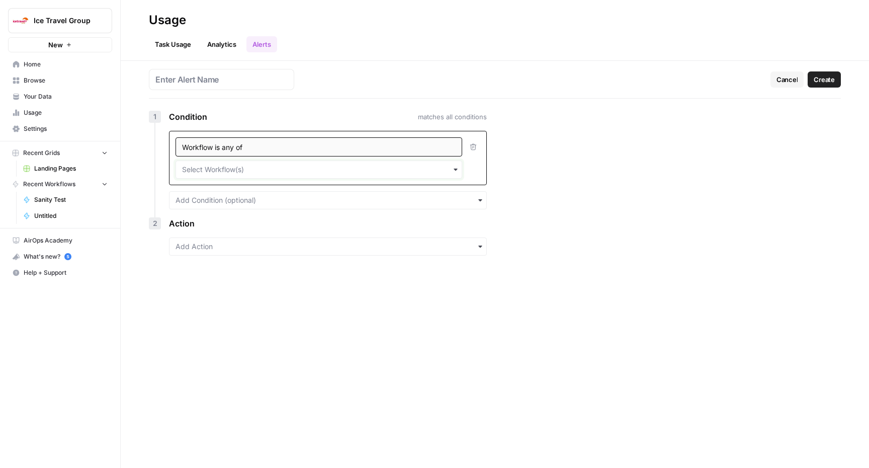
click at [261, 169] on input "text" at bounding box center [318, 169] width 273 height 10
click at [239, 197] on div "Sanity Test" at bounding box center [319, 196] width 286 height 19
click at [236, 200] on input "text" at bounding box center [327, 200] width 305 height 10
drag, startPoint x: 343, startPoint y: 333, endPoint x: 341, endPoint y: 327, distance: 6.4
click at [343, 333] on div "Cancel Create 1 Condition matches all conditions Workflow is any of Sanity Test…" at bounding box center [495, 264] width 748 height 407
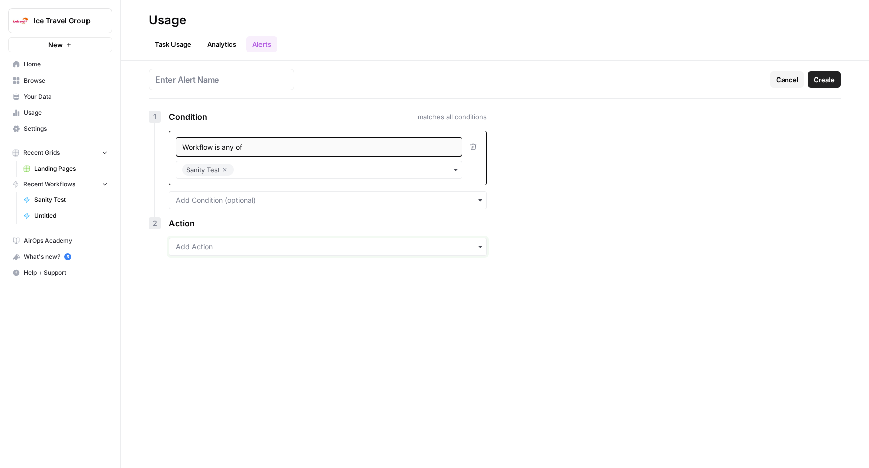
click at [253, 246] on input "text" at bounding box center [327, 246] width 305 height 10
click at [630, 213] on div "Cancel Create 1 Condition matches all conditions Workflow is any of Sanity Test…" at bounding box center [495, 264] width 748 height 407
click at [224, 252] on div "button" at bounding box center [328, 246] width 318 height 18
click at [250, 196] on input "text" at bounding box center [327, 200] width 305 height 10
drag, startPoint x: 225, startPoint y: 230, endPoint x: 583, endPoint y: 179, distance: 361.0
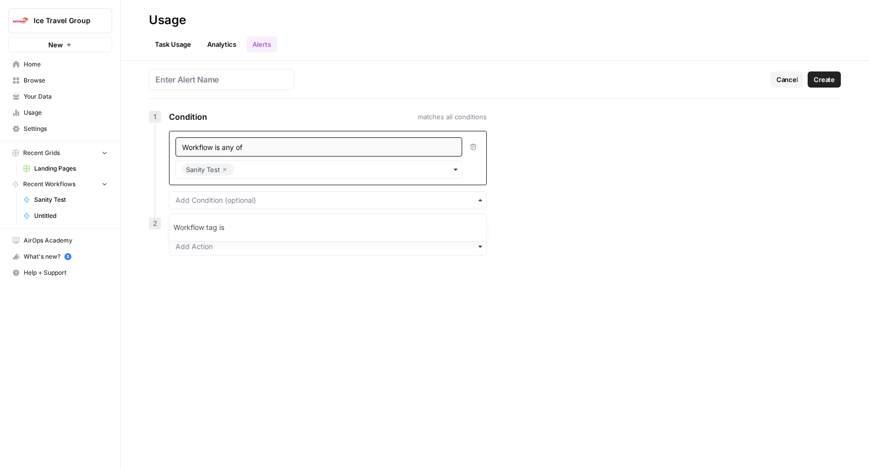
click at [583, 179] on body "Ice Travel Group New Home Browse Your Data Usage Settings Recent Grids Landing …" at bounding box center [434, 234] width 869 height 468
click at [644, 176] on div "Cancel Create 1 Condition matches all conditions Workflow is any of Sanity Test…" at bounding box center [495, 264] width 748 height 407
click at [210, 149] on span "Workflow is any of" at bounding box center [212, 147] width 60 height 9
click at [475, 149] on icon "button" at bounding box center [473, 146] width 7 height 7
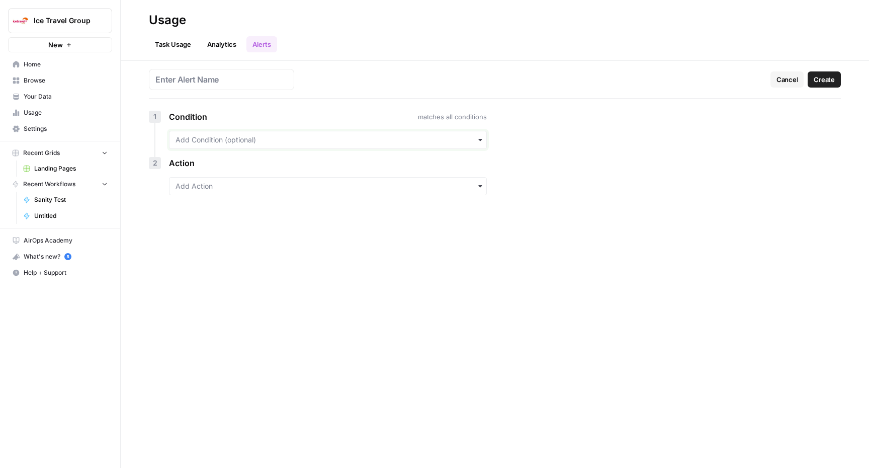
click at [194, 142] on input "text" at bounding box center [327, 140] width 305 height 10
click at [245, 190] on div "Workflow is" at bounding box center [327, 185] width 317 height 19
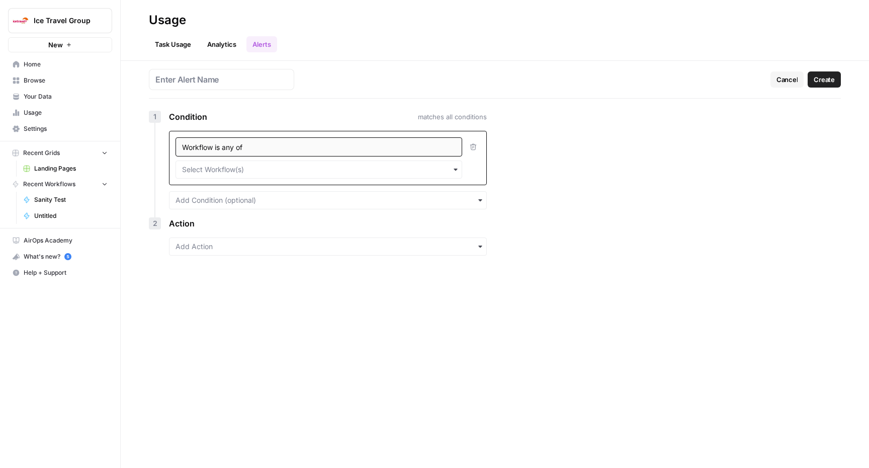
click at [244, 149] on div "Workflow is any of" at bounding box center [318, 146] width 287 height 19
click at [208, 152] on div "Workflow is any of" at bounding box center [318, 146] width 287 height 19
click at [207, 148] on span "Workflow is any of" at bounding box center [212, 147] width 60 height 9
click at [336, 149] on div "Workflow is any of" at bounding box center [318, 146] width 287 height 19
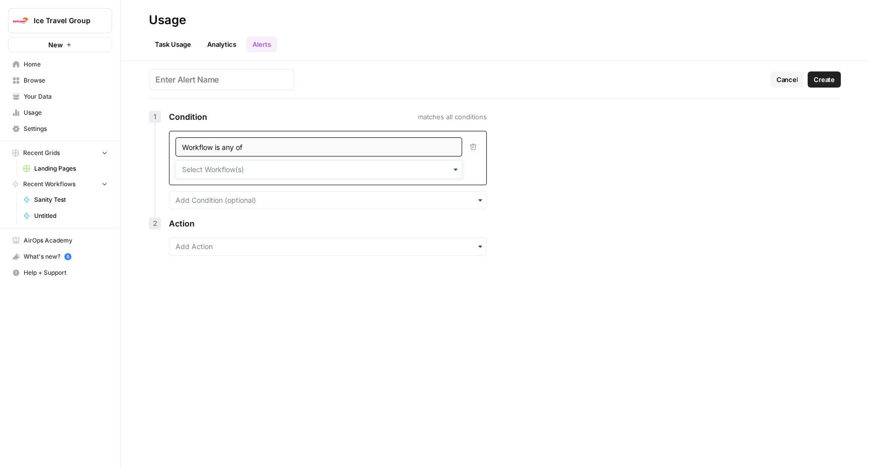
click at [238, 172] on input "text" at bounding box center [318, 169] width 273 height 10
click at [238, 201] on div "Sanity Test" at bounding box center [319, 196] width 286 height 19
drag, startPoint x: 193, startPoint y: 200, endPoint x: 216, endPoint y: 201, distance: 23.7
click at [193, 200] on input "text" at bounding box center [327, 200] width 305 height 10
